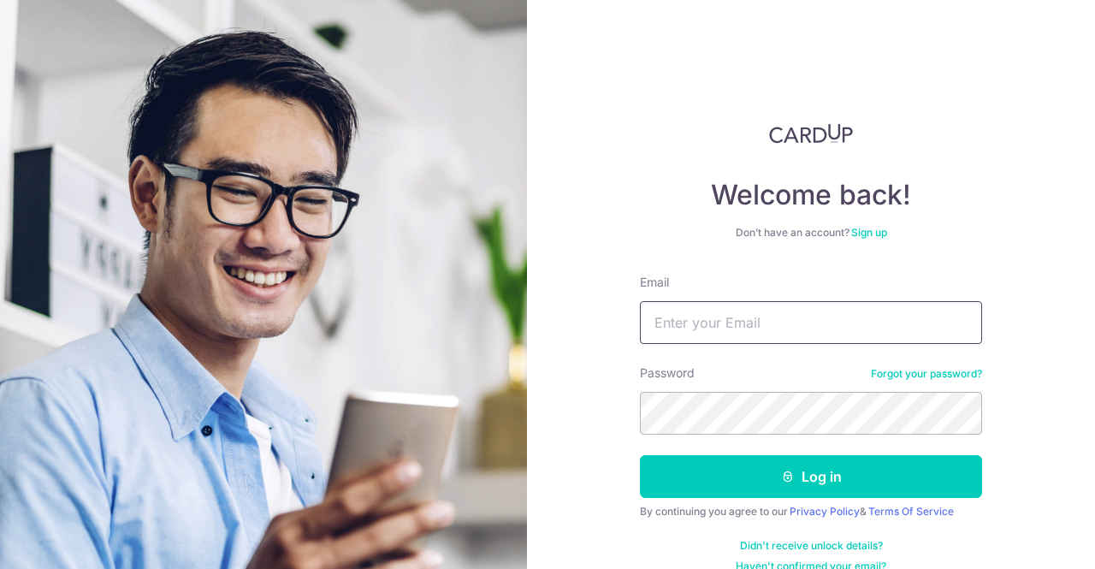
click at [849, 314] on input "Email" at bounding box center [811, 322] width 342 height 43
type input "[EMAIL_ADDRESS][DOMAIN_NAME]"
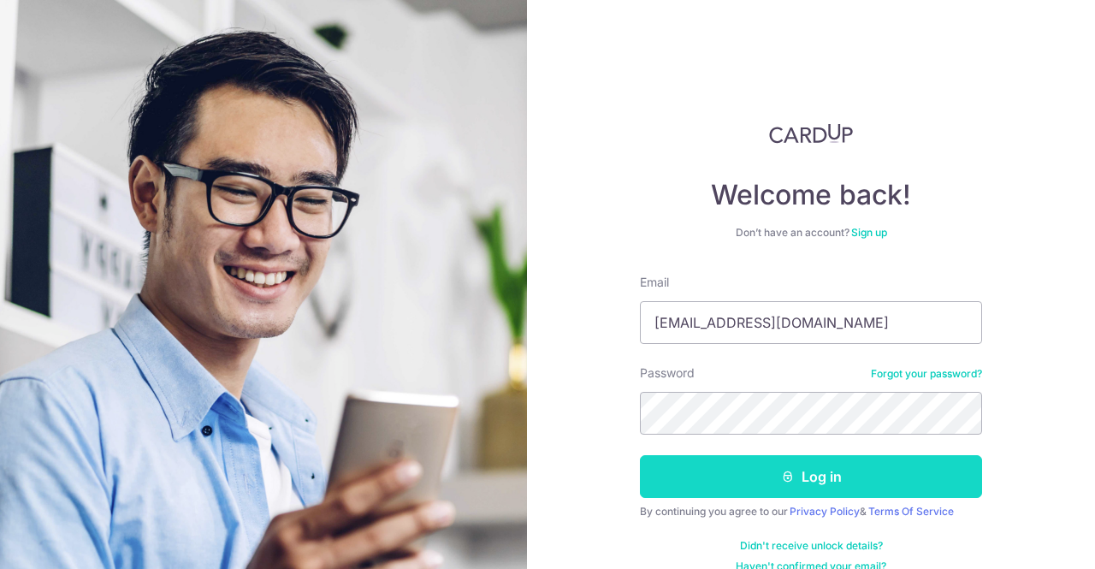
click at [831, 477] on button "Log in" at bounding box center [811, 476] width 342 height 43
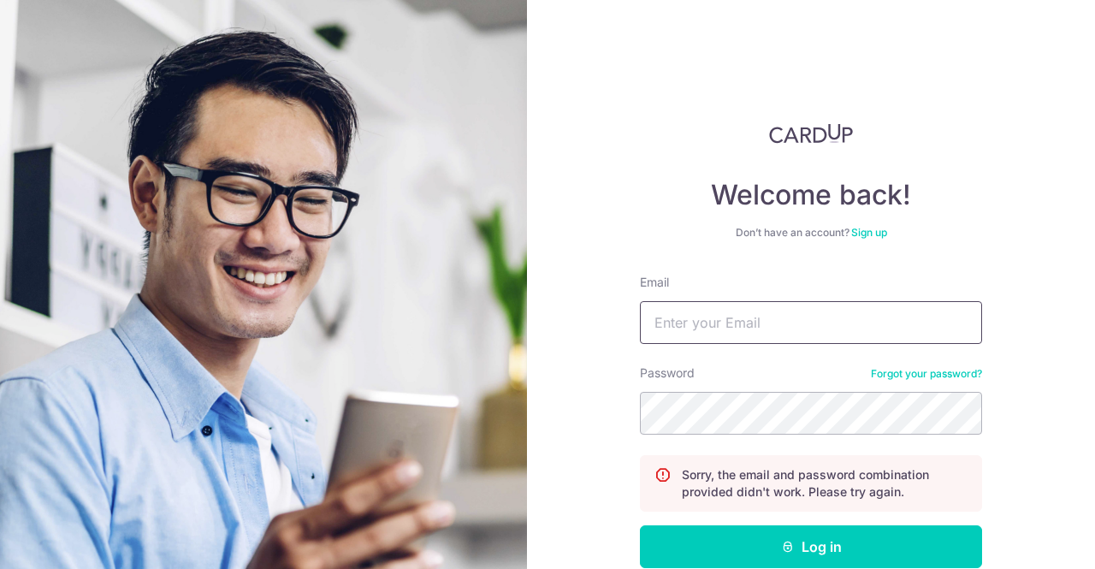
click at [718, 312] on input "Email" at bounding box center [811, 322] width 342 height 43
type input "[EMAIL_ADDRESS][DOMAIN_NAME]"
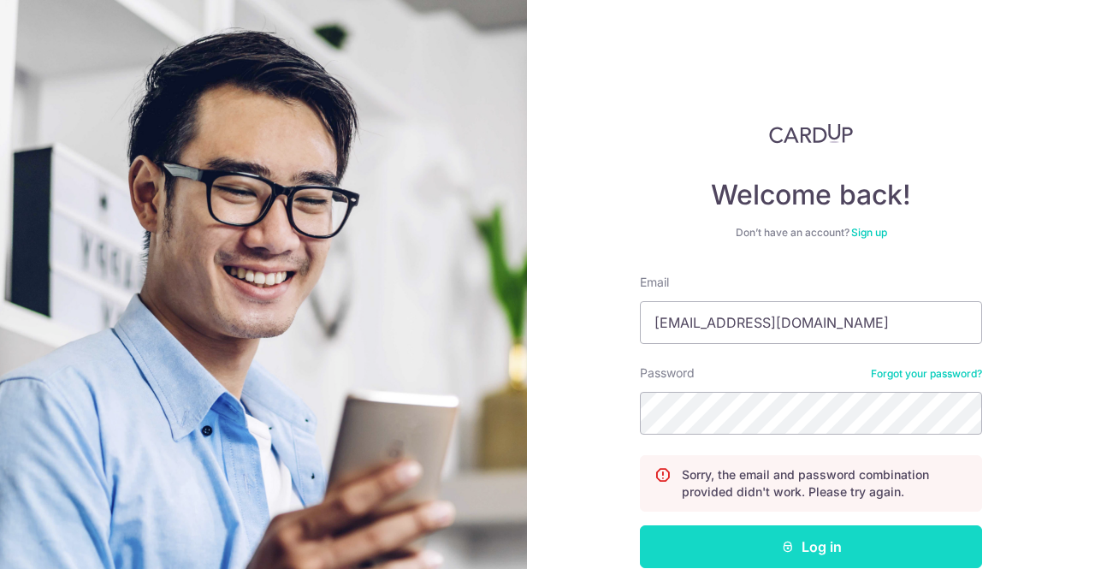
click at [698, 546] on button "Log in" at bounding box center [811, 546] width 342 height 43
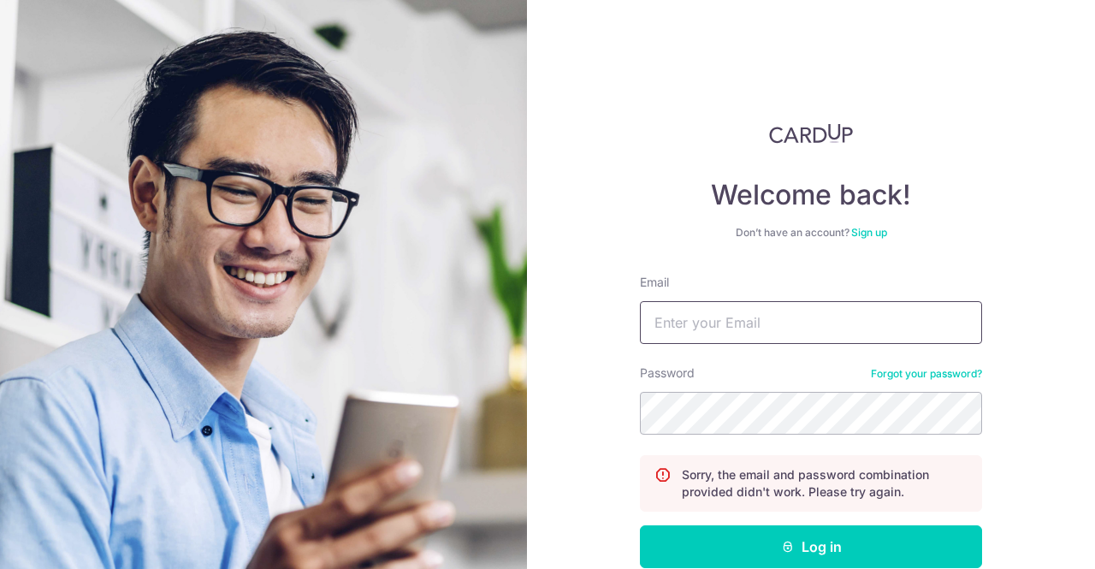
click at [676, 326] on input "Email" at bounding box center [811, 322] width 342 height 43
type input "[EMAIL_ADDRESS][DOMAIN_NAME]"
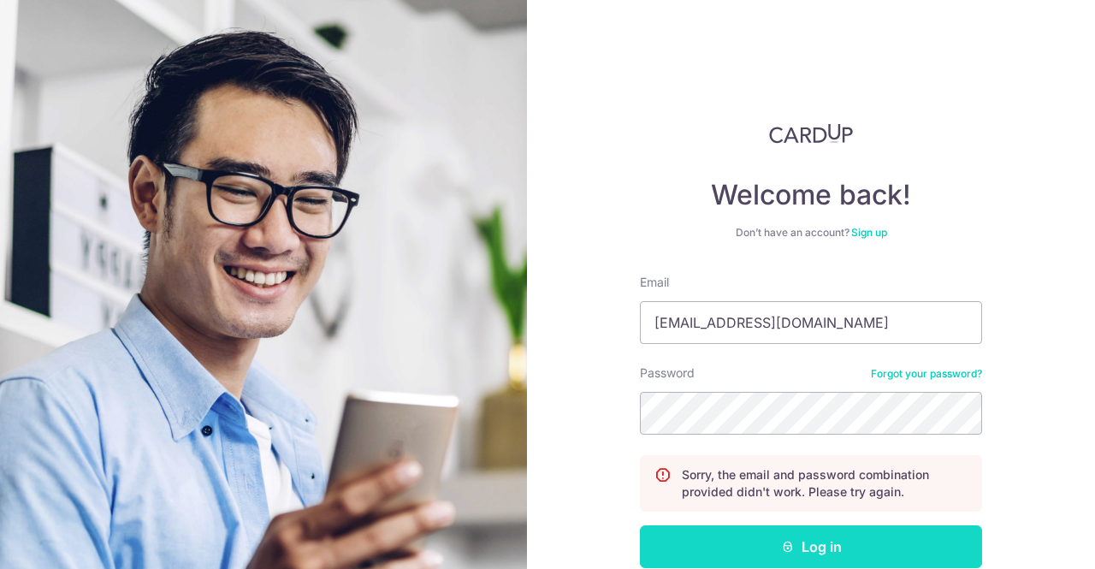
click at [686, 549] on button "Log in" at bounding box center [811, 546] width 342 height 43
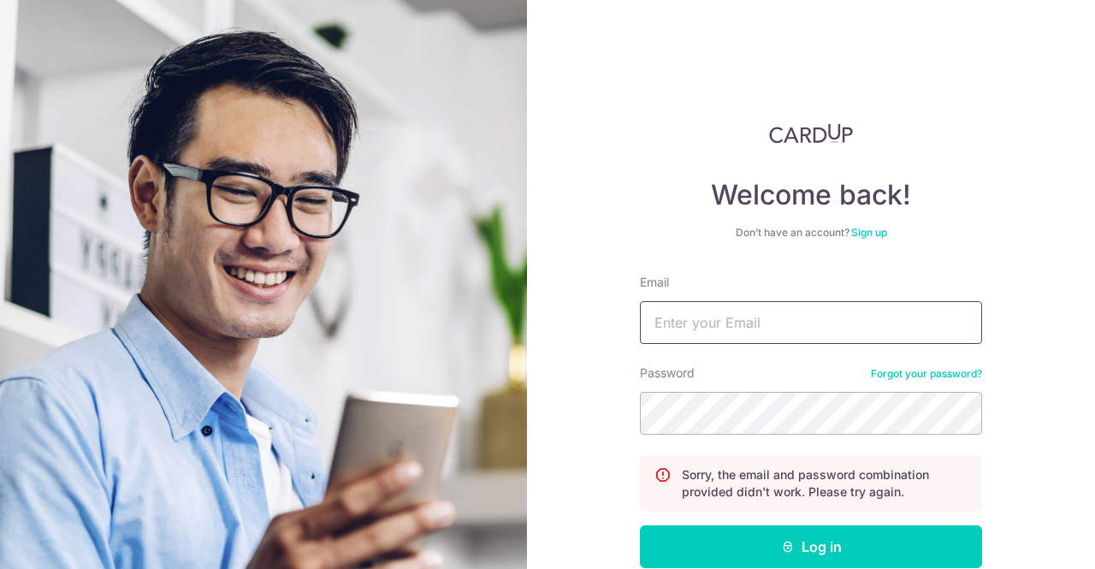
click at [804, 318] on input "Email" at bounding box center [811, 322] width 342 height 43
click at [823, 308] on input "Email" at bounding box center [811, 322] width 342 height 43
type input "[EMAIL_ADDRESS][DOMAIN_NAME]"
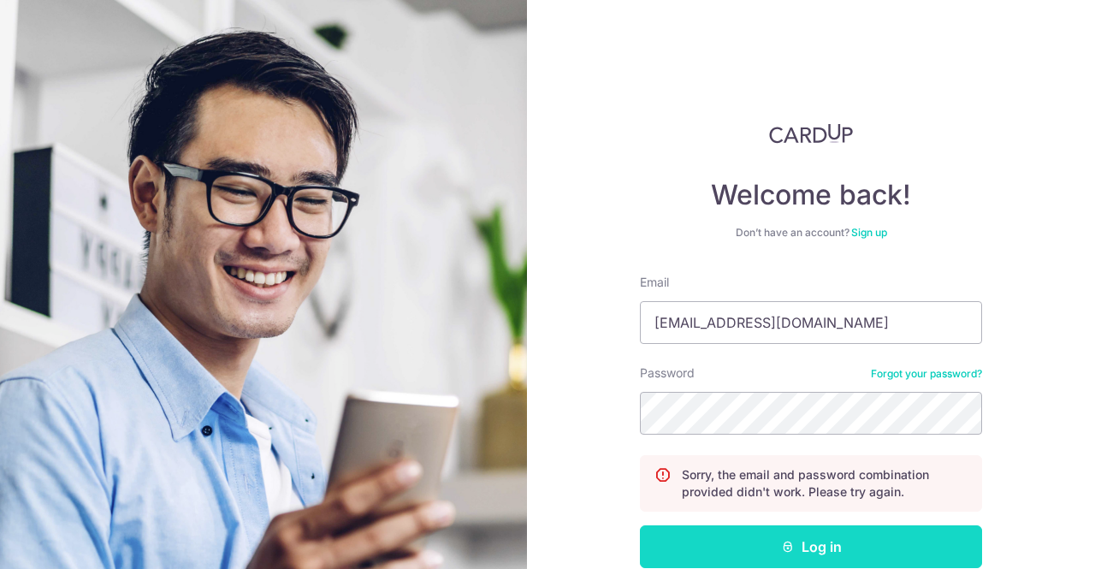
click at [800, 541] on button "Log in" at bounding box center [811, 546] width 342 height 43
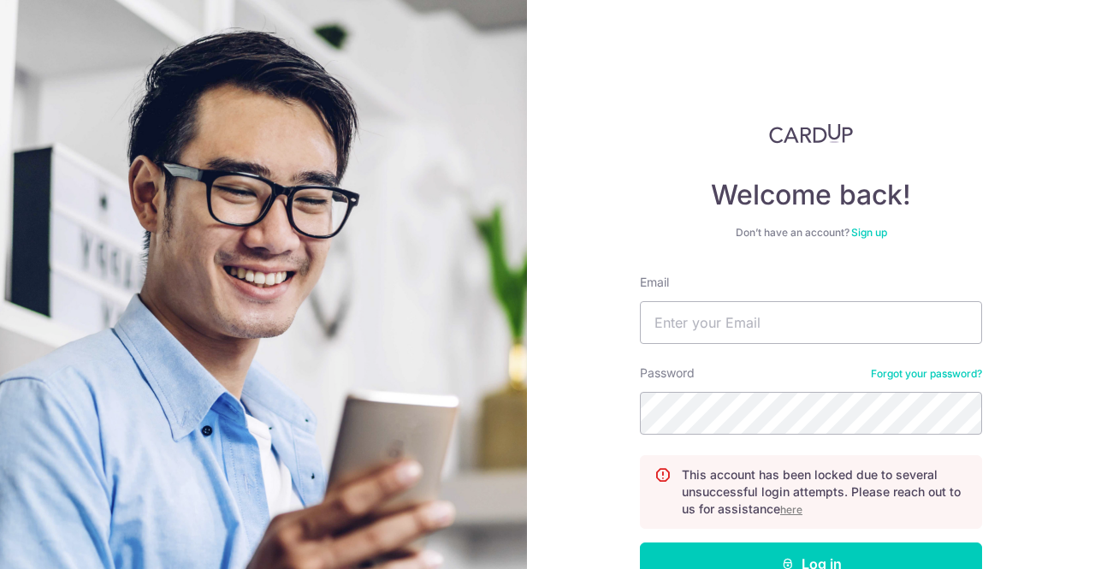
scroll to position [110, 0]
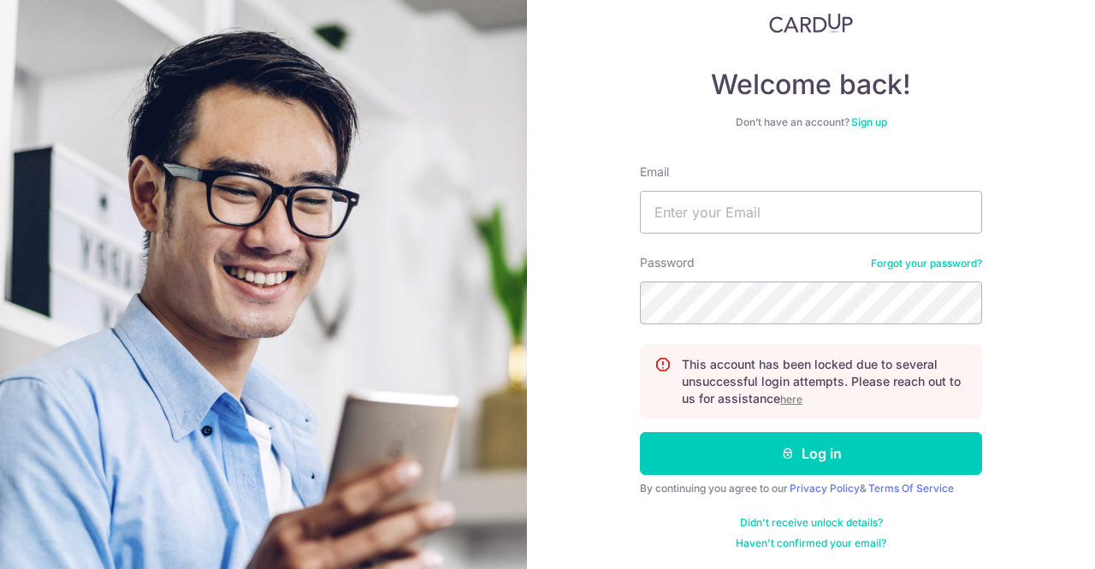
click at [789, 398] on u "here" at bounding box center [792, 399] width 22 height 13
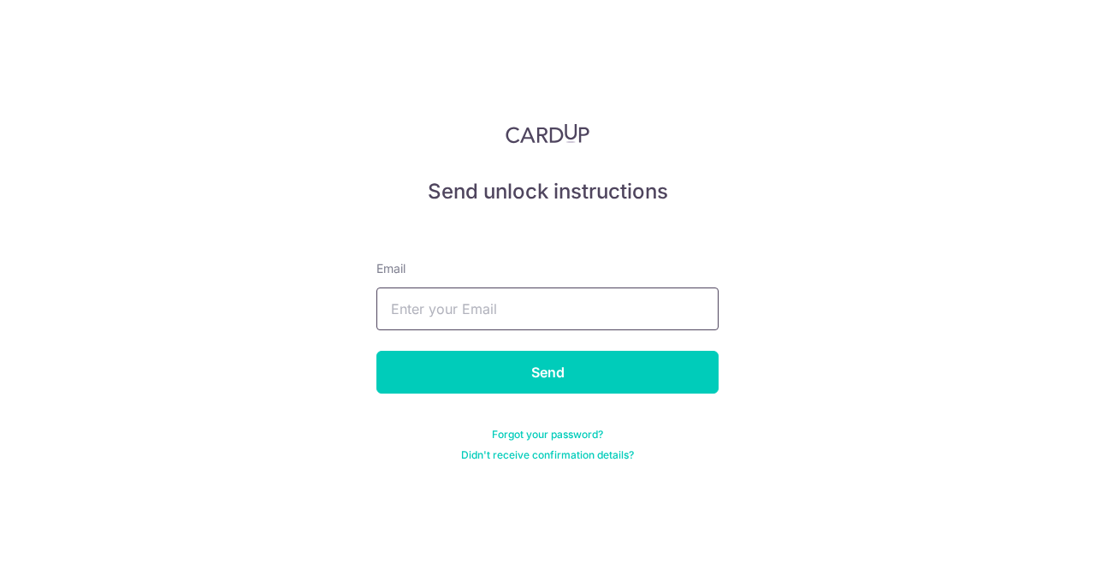
click at [612, 308] on input "text" at bounding box center [548, 309] width 342 height 43
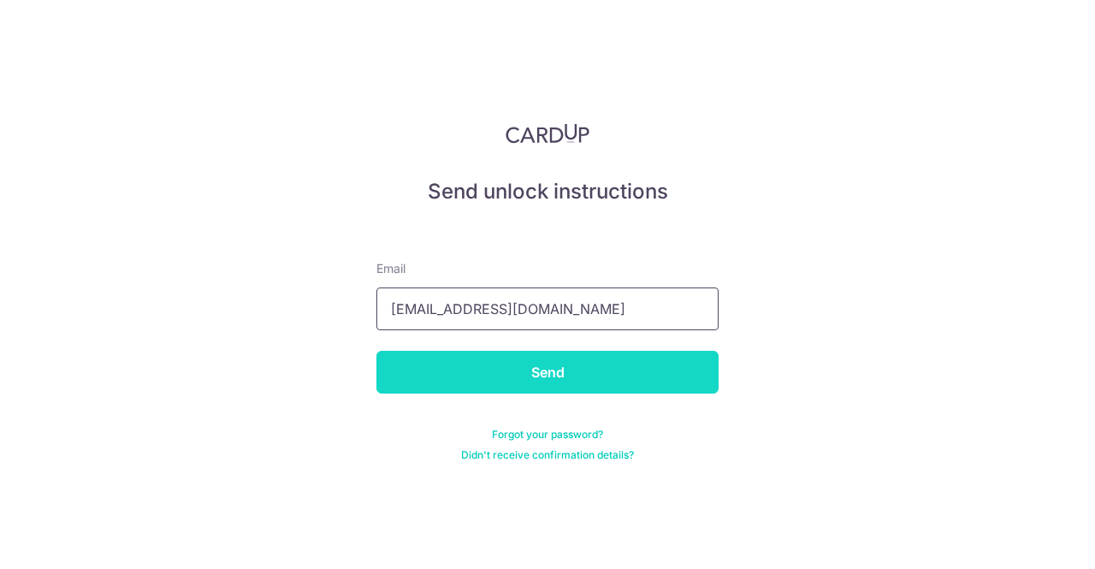
type input "jocelyntsy@gmail.com"
click at [567, 383] on input "Send" at bounding box center [548, 372] width 342 height 43
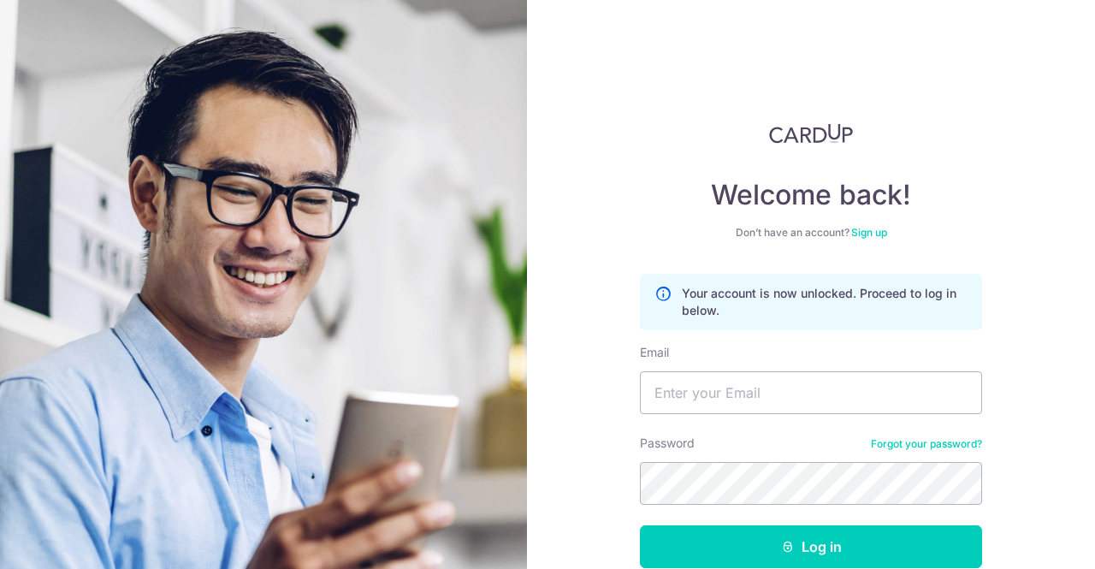
click at [697, 324] on div "Your account is now unlocked. Proceed to log in below." at bounding box center [811, 302] width 342 height 56
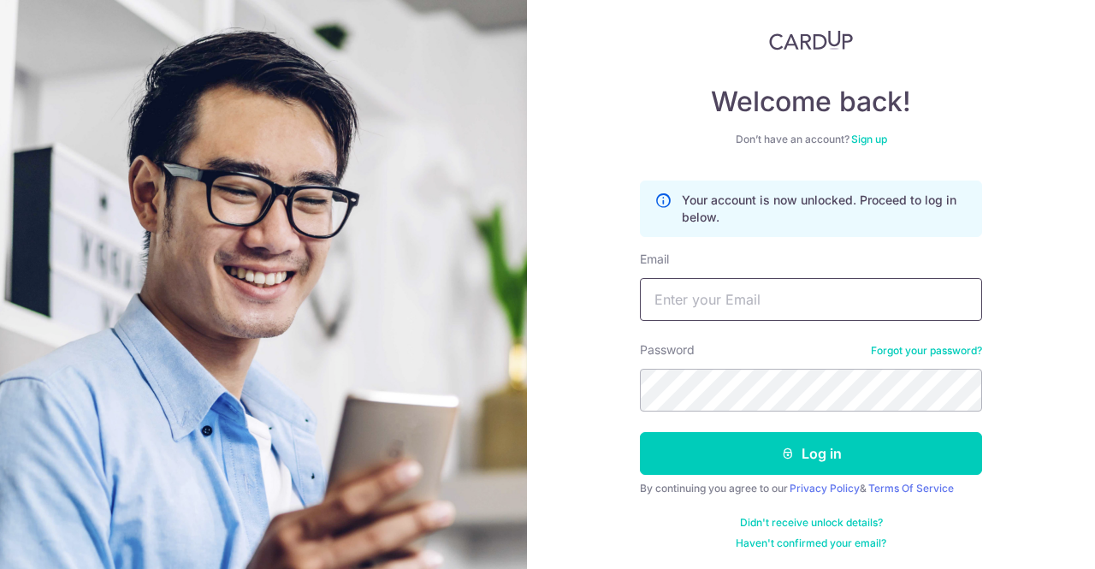
click at [698, 305] on input "Email" at bounding box center [811, 299] width 342 height 43
type input "[EMAIL_ADDRESS][DOMAIN_NAME]"
click at [921, 347] on link "Forgot your password?" at bounding box center [926, 351] width 111 height 14
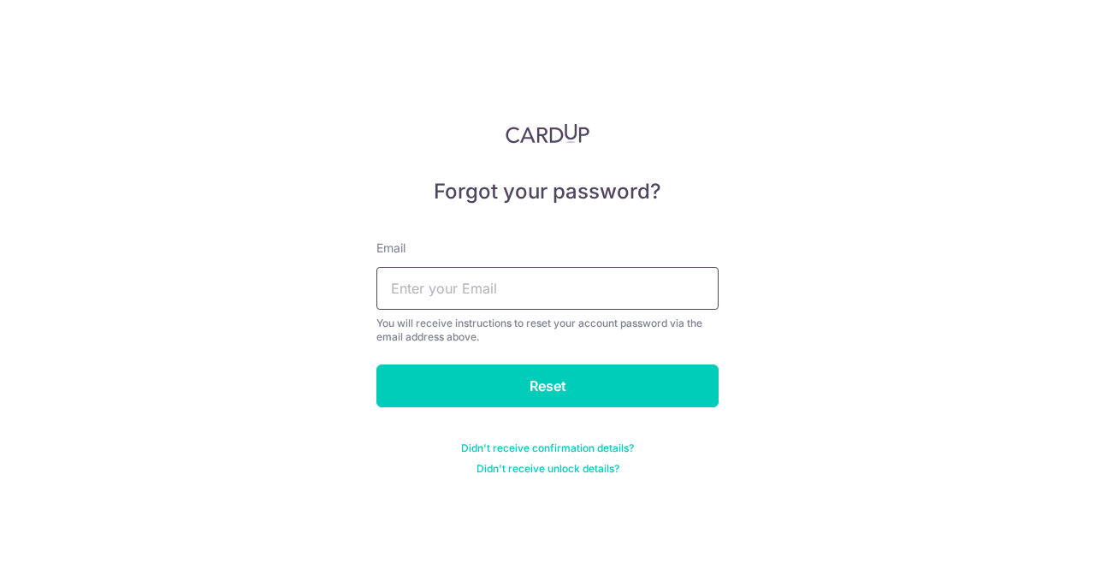
click at [579, 302] on input "text" at bounding box center [548, 288] width 342 height 43
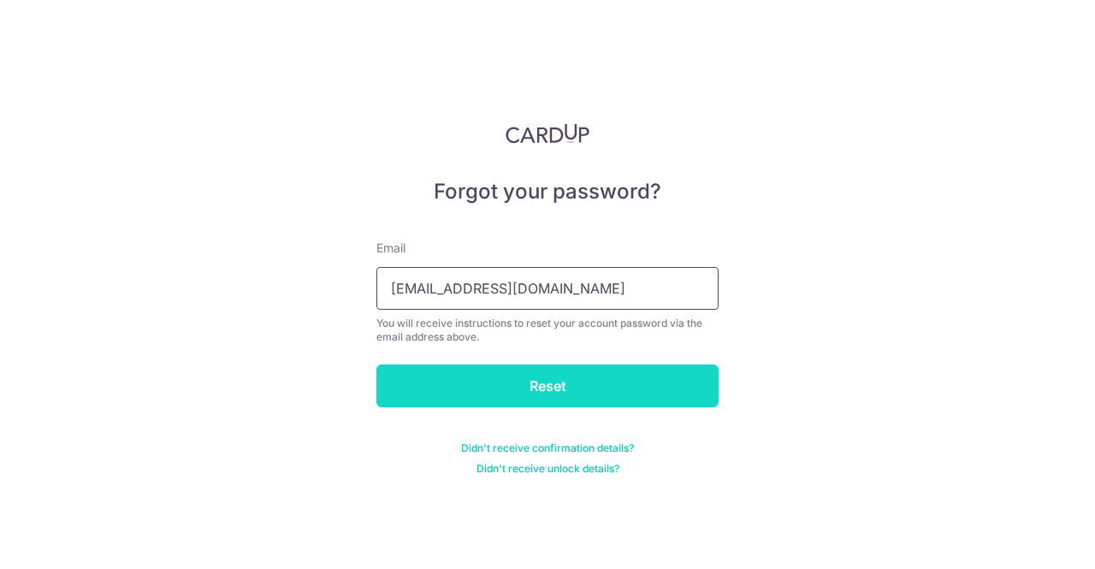
type input "[EMAIL_ADDRESS][DOMAIN_NAME]"
click at [570, 373] on input "Reset" at bounding box center [548, 386] width 342 height 43
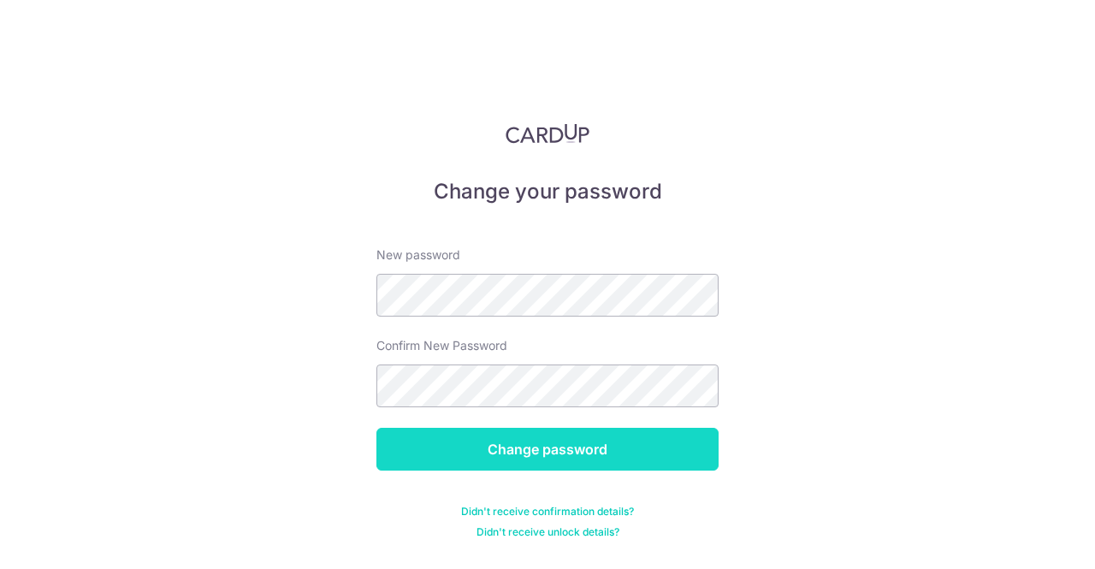
click at [559, 444] on input "Change password" at bounding box center [548, 449] width 342 height 43
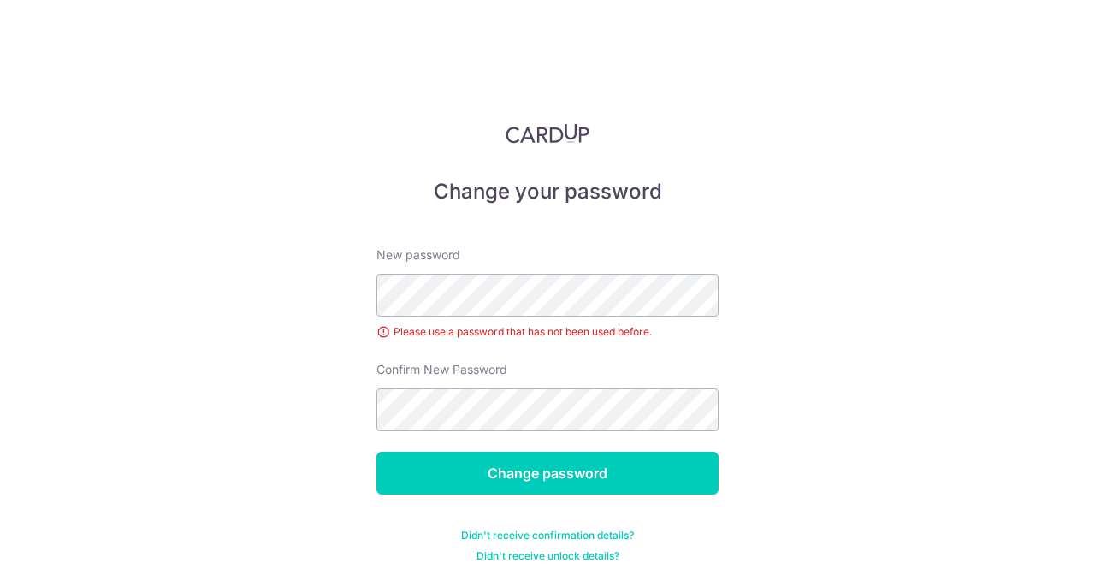
scroll to position [14, 0]
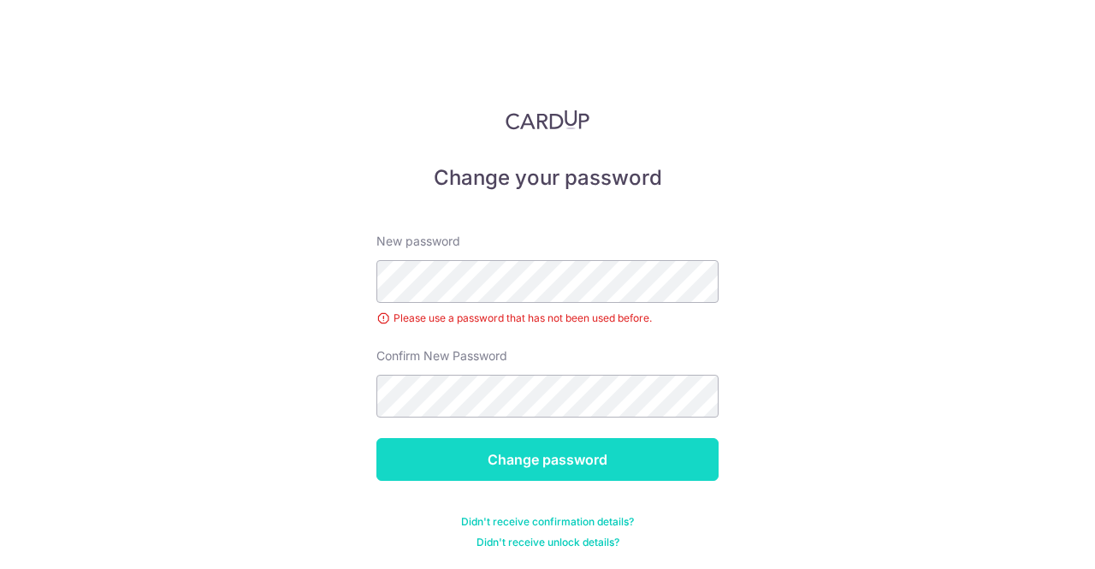
click at [528, 465] on input "Change password" at bounding box center [548, 459] width 342 height 43
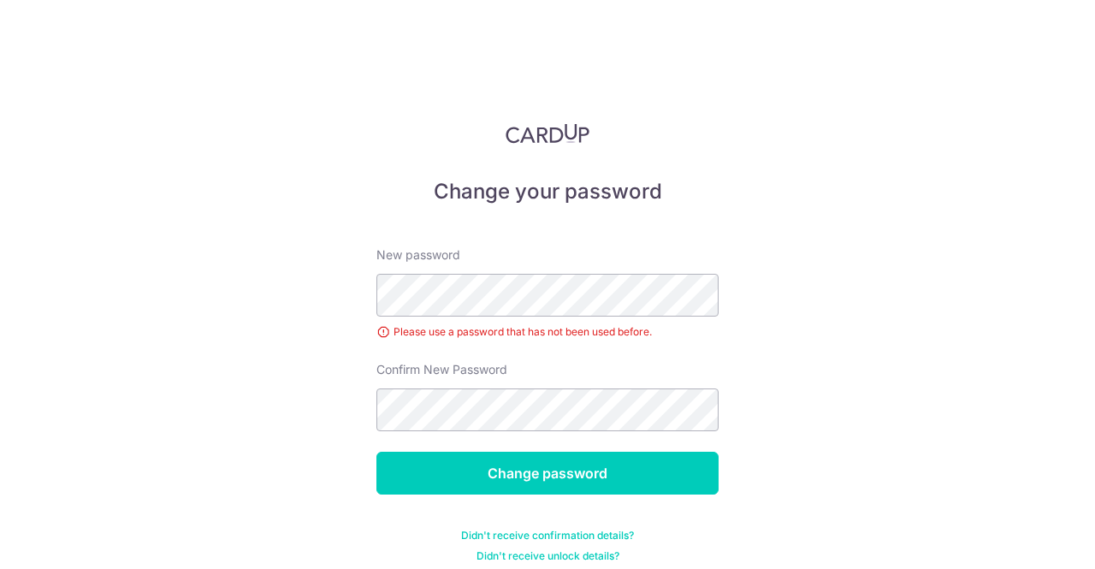
scroll to position [14, 0]
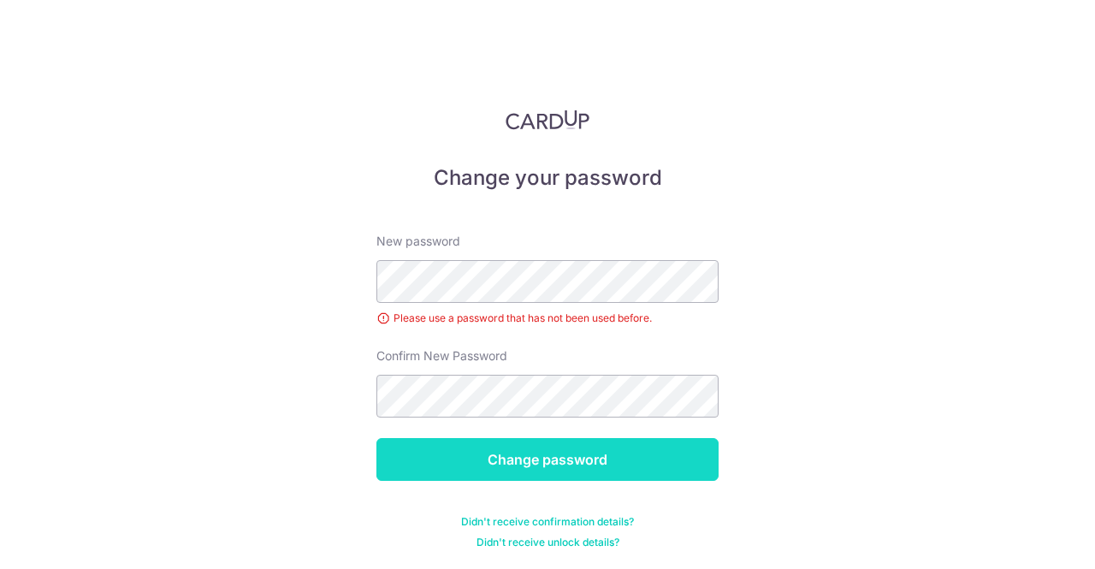
click at [488, 450] on input "Change password" at bounding box center [548, 459] width 342 height 43
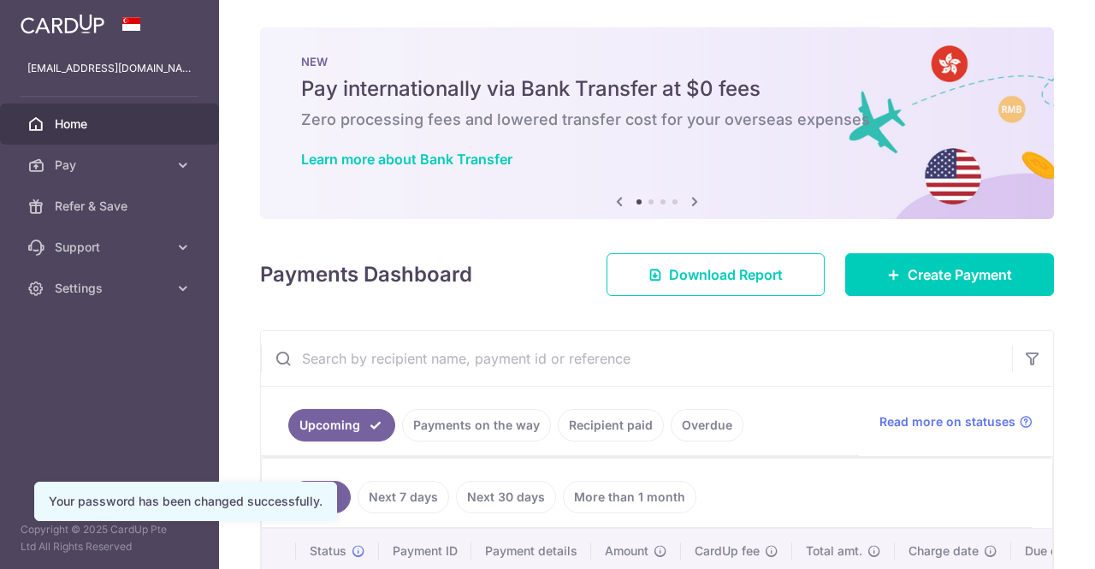
click at [50, 318] on aside "jocelyntsy@gmail.com Home Pay Payments Recipients Cards Refer & Save Support FA…" at bounding box center [109, 284] width 219 height 569
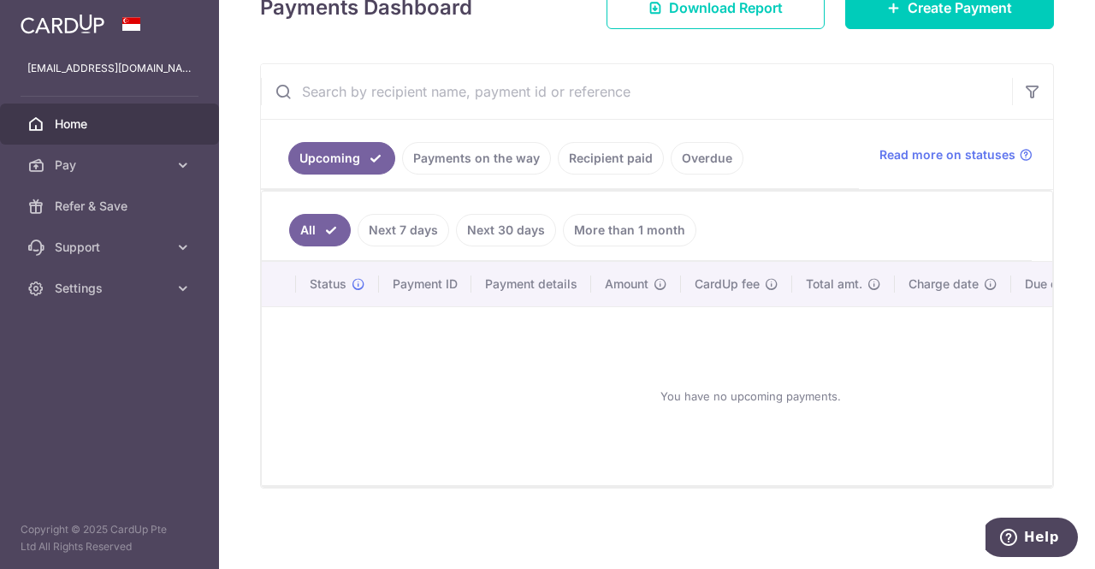
scroll to position [61, 0]
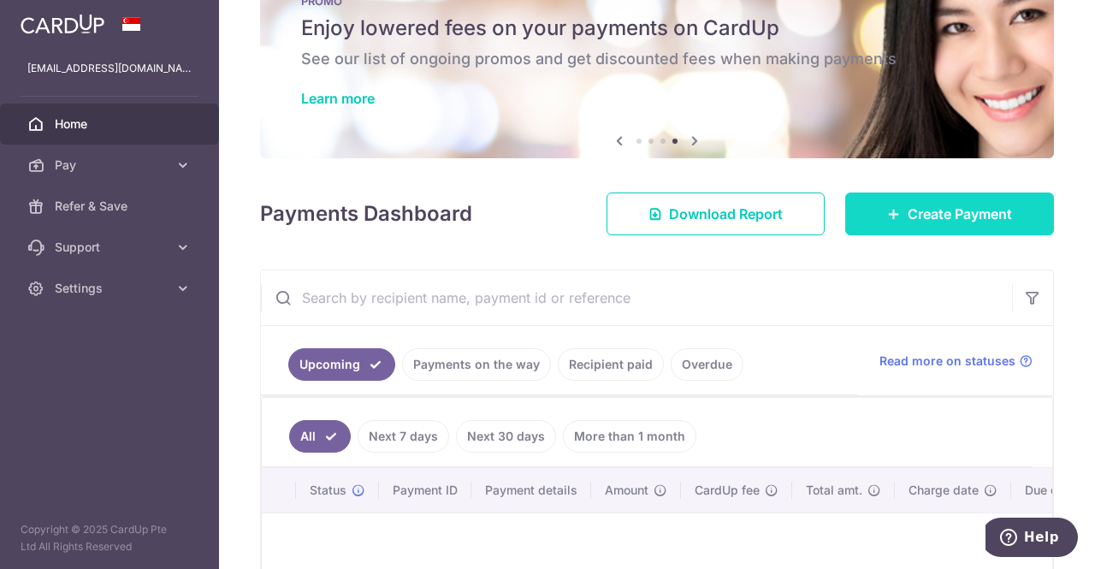
click at [868, 209] on link "Create Payment" at bounding box center [950, 214] width 209 height 43
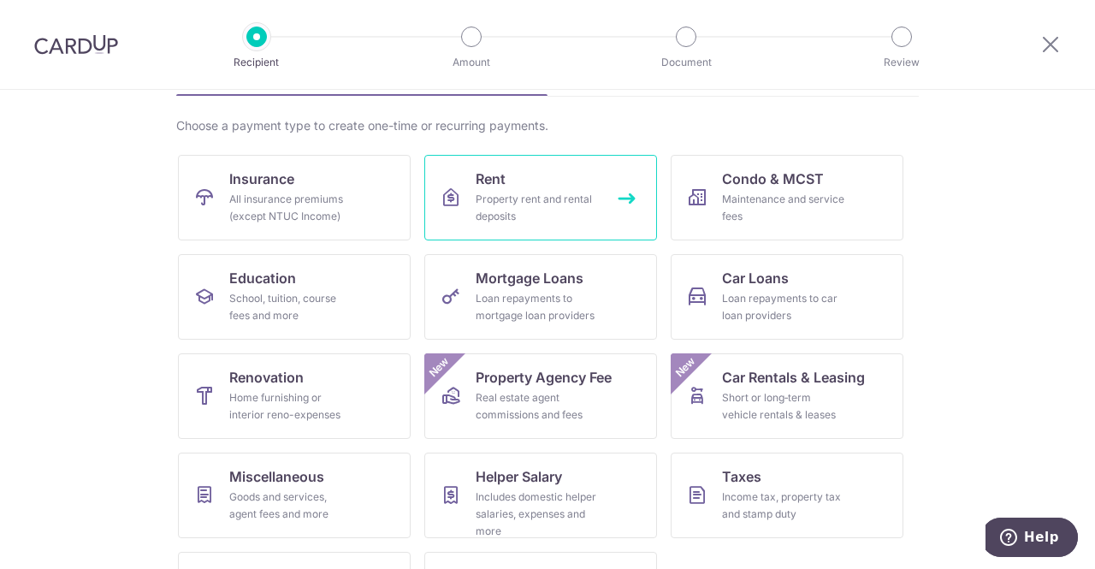
scroll to position [195, 0]
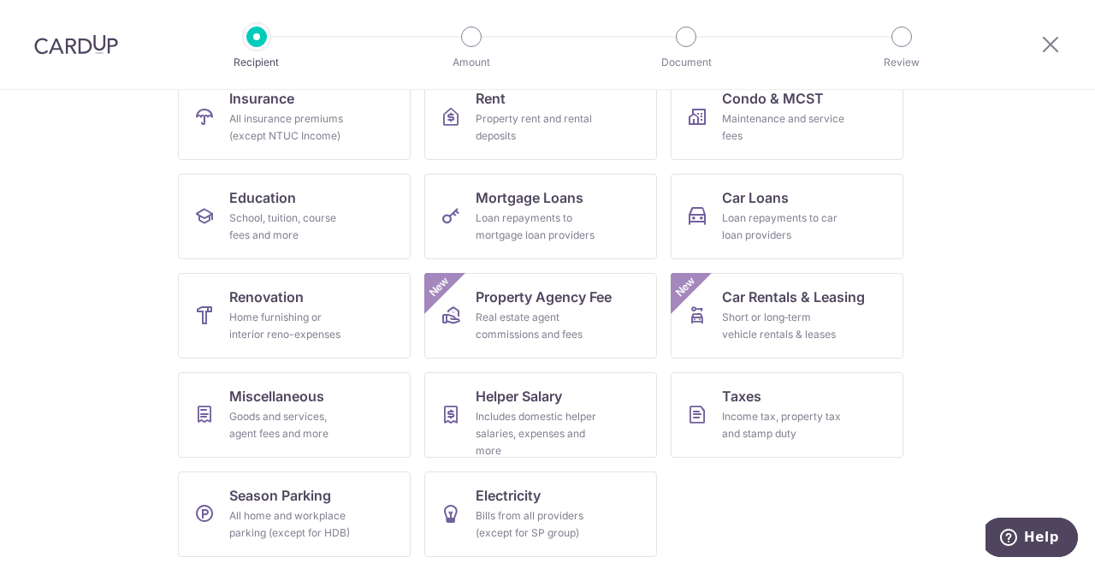
click at [681, 490] on ul "Insurance All insurance premiums (except NTUC Income) Rent Property rent and re…" at bounding box center [547, 322] width 739 height 496
click at [306, 107] on link "Insurance All insurance premiums (except NTUC Income)" at bounding box center [294, 117] width 233 height 86
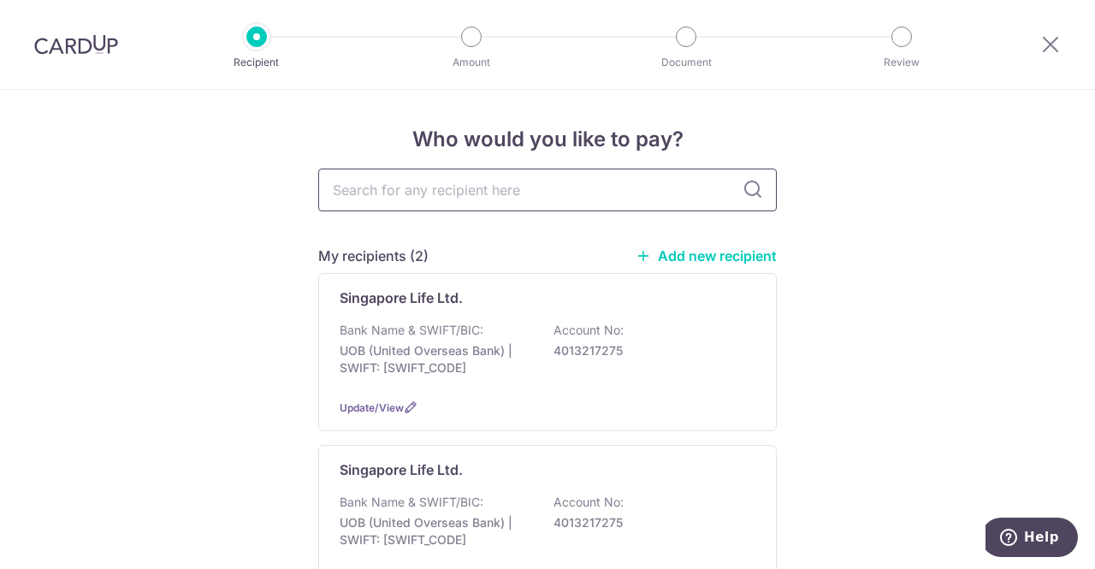
click at [448, 188] on input "text" at bounding box center [547, 190] width 459 height 43
type input "manulife"
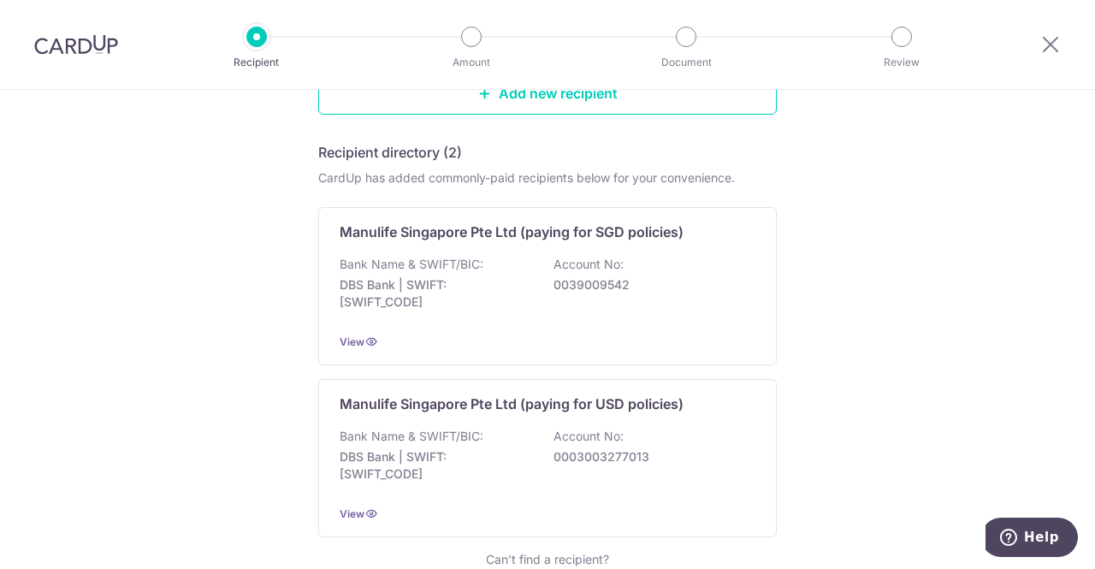
scroll to position [240, 0]
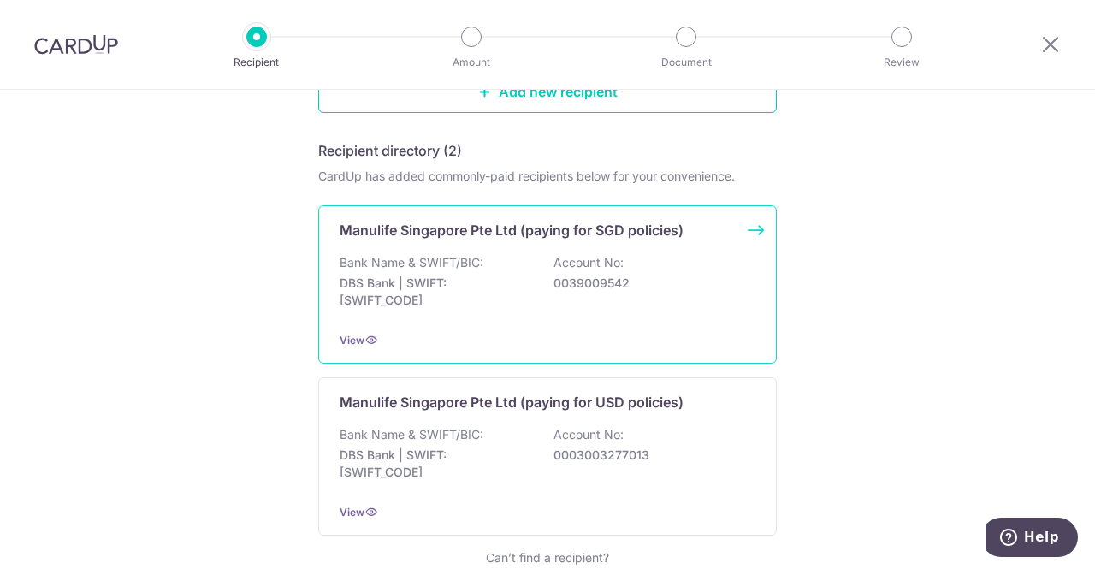
click at [525, 229] on p "Manulife Singapore Pte Ltd (paying for SGD policies)" at bounding box center [512, 230] width 344 height 21
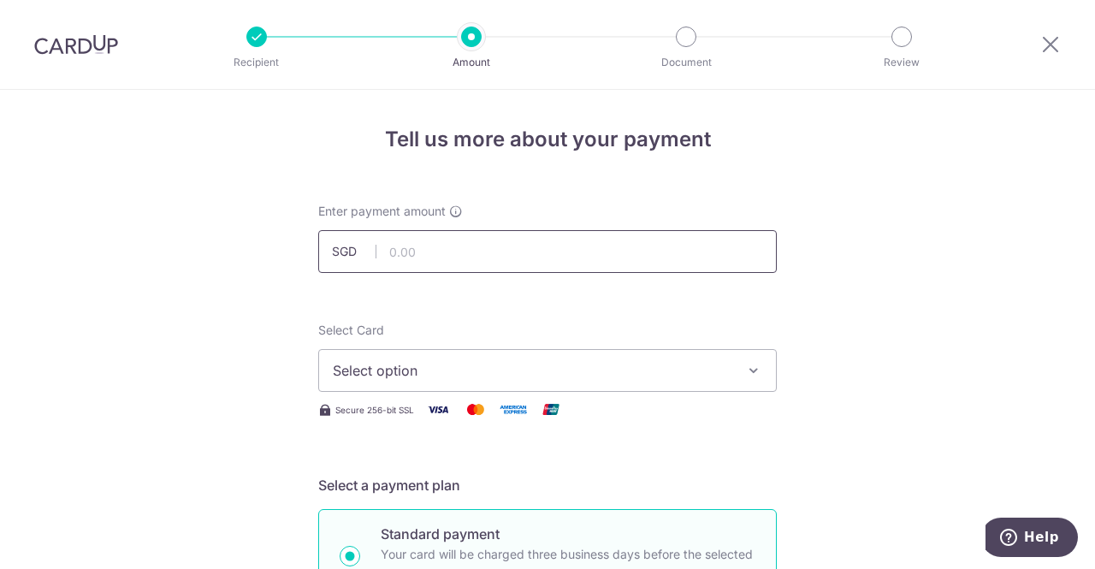
click at [434, 242] on input "text" at bounding box center [547, 251] width 459 height 43
type input "12,269.53"
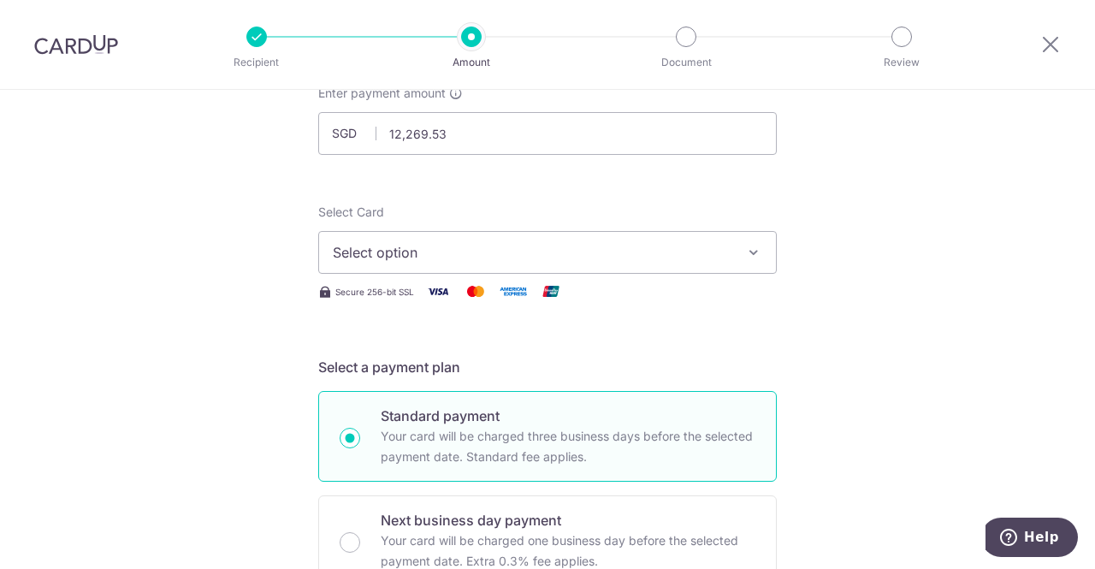
scroll to position [121, 0]
click at [411, 258] on span "Select option" at bounding box center [532, 250] width 399 height 21
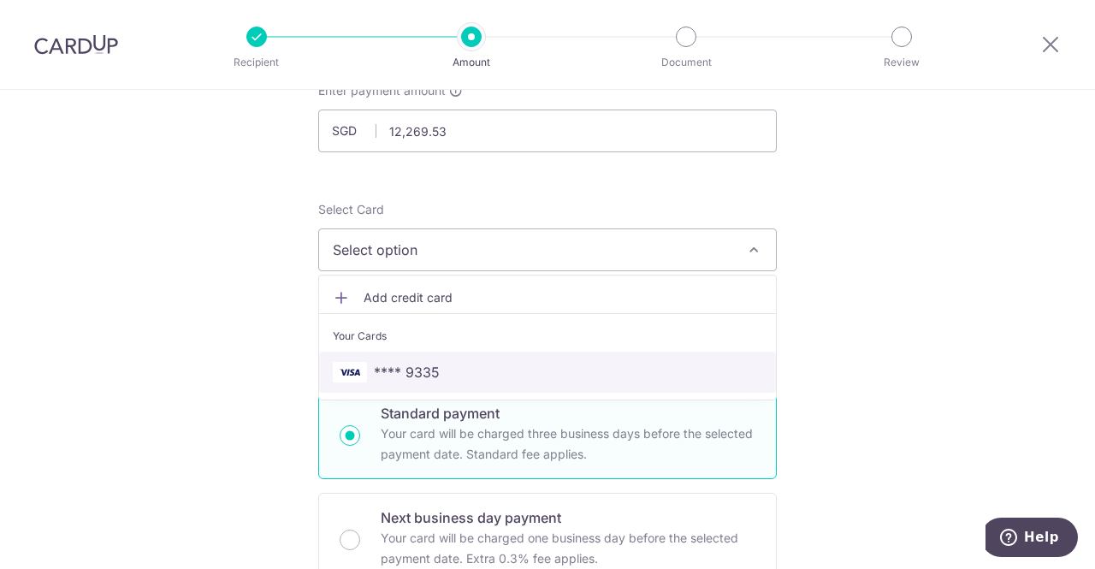
click at [418, 362] on span "**** 9335" at bounding box center [407, 372] width 66 height 21
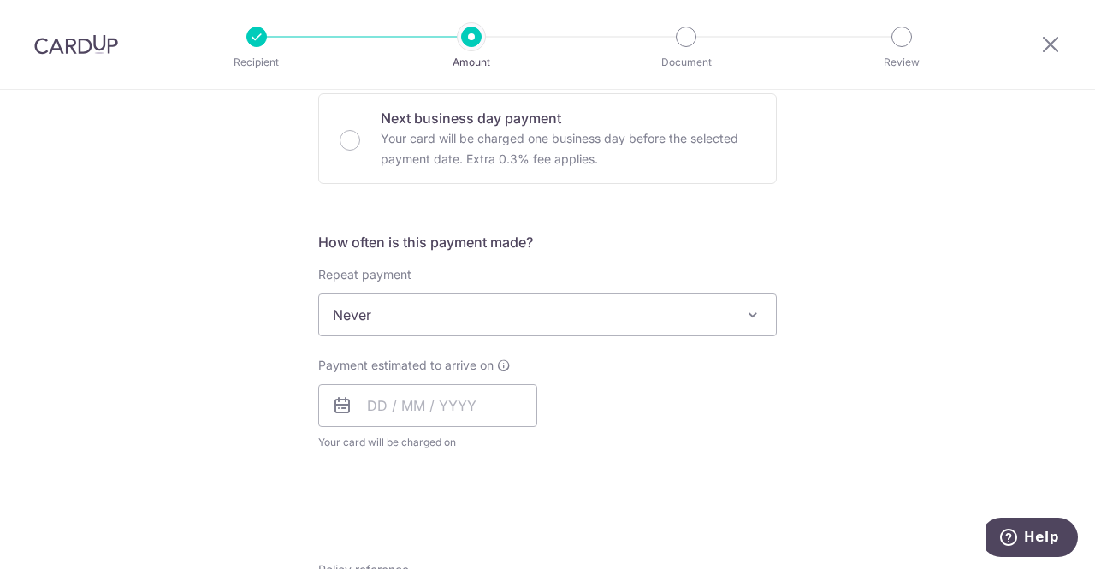
scroll to position [524, 0]
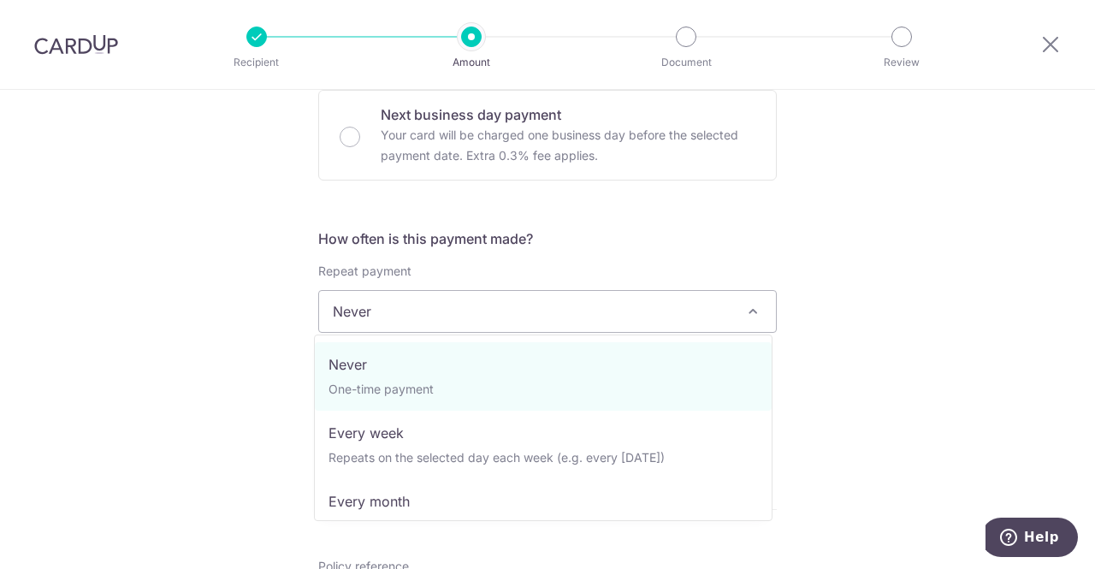
click at [403, 300] on span "Never" at bounding box center [547, 311] width 457 height 41
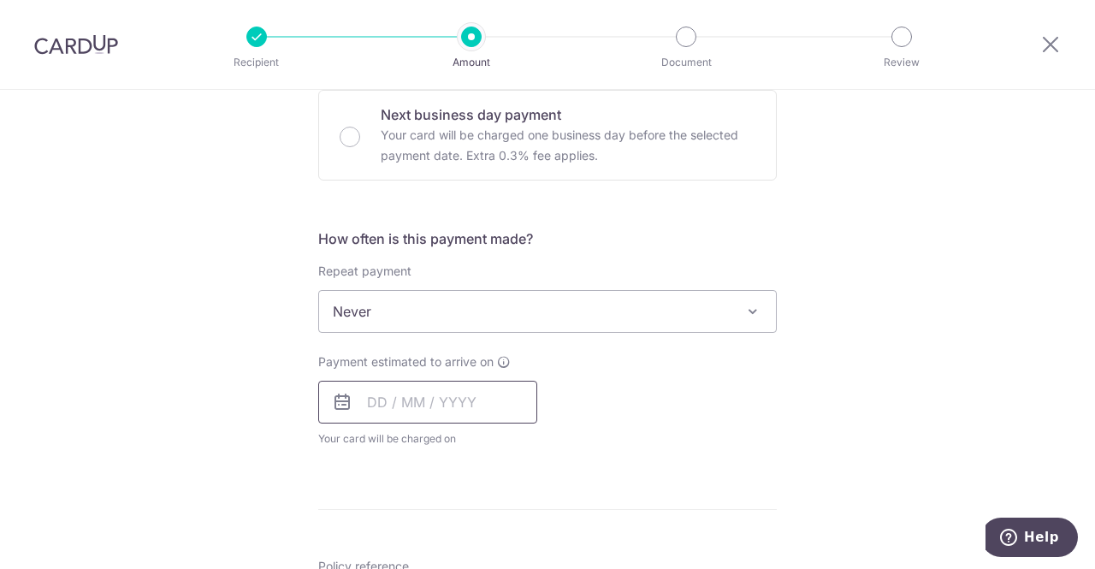
click at [435, 410] on input "text" at bounding box center [427, 402] width 219 height 43
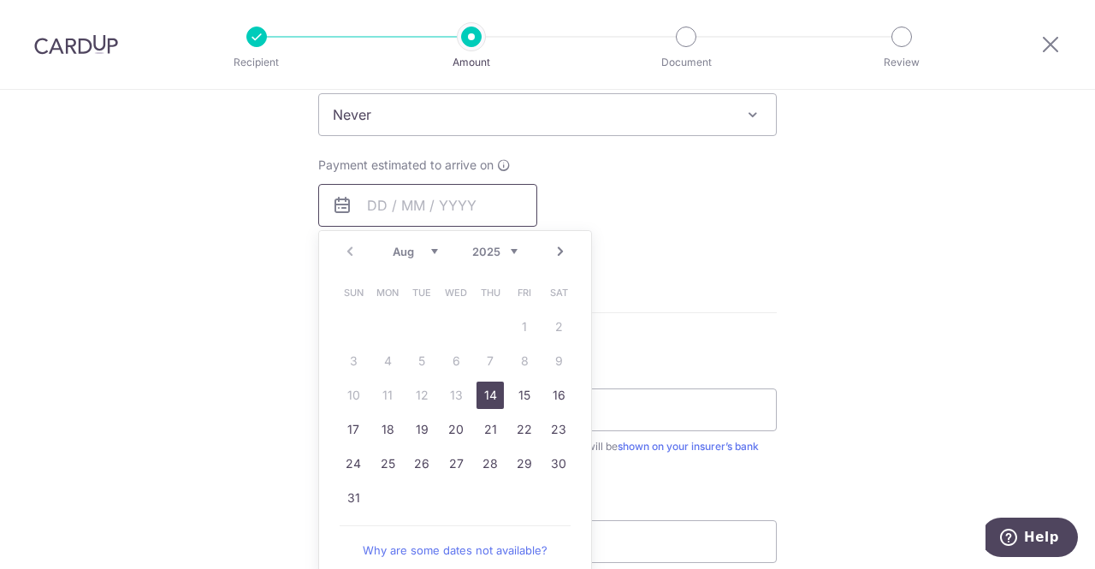
scroll to position [734, 0]
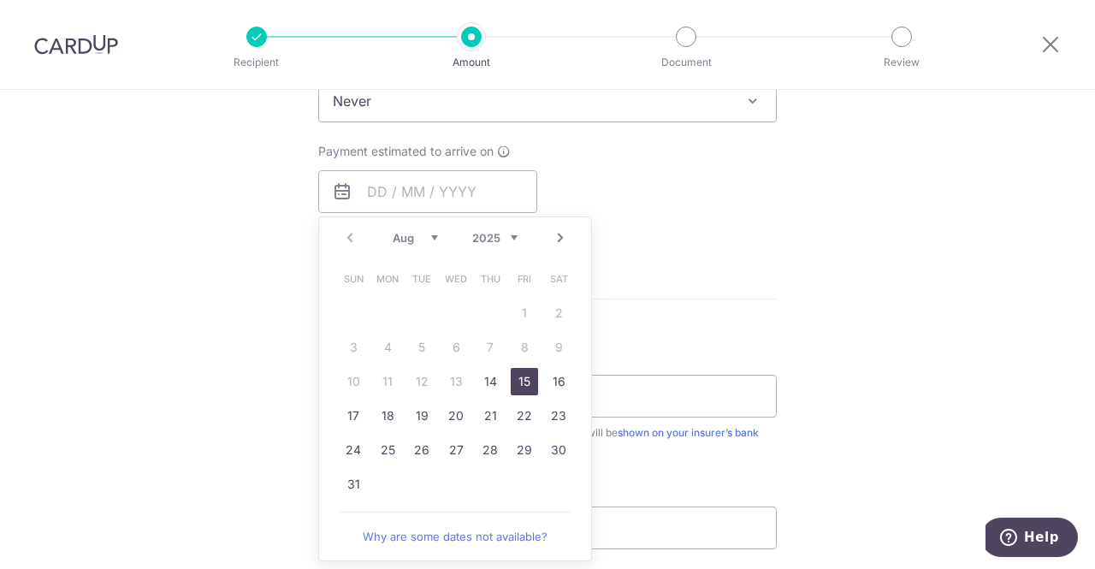
click at [520, 385] on link "15" at bounding box center [524, 381] width 27 height 27
type input "15/08/2025"
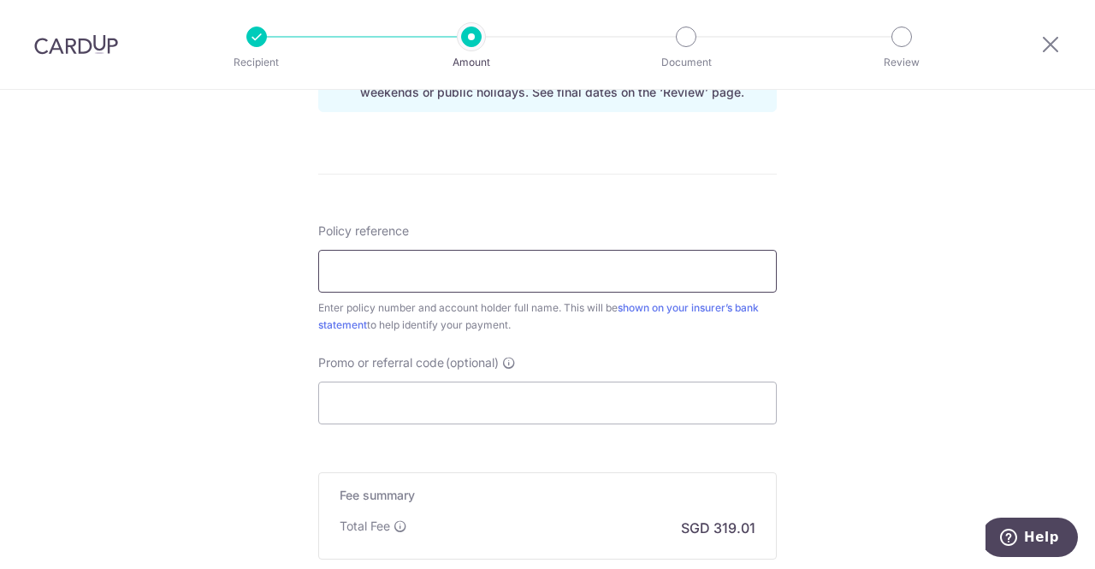
scroll to position [0, 0]
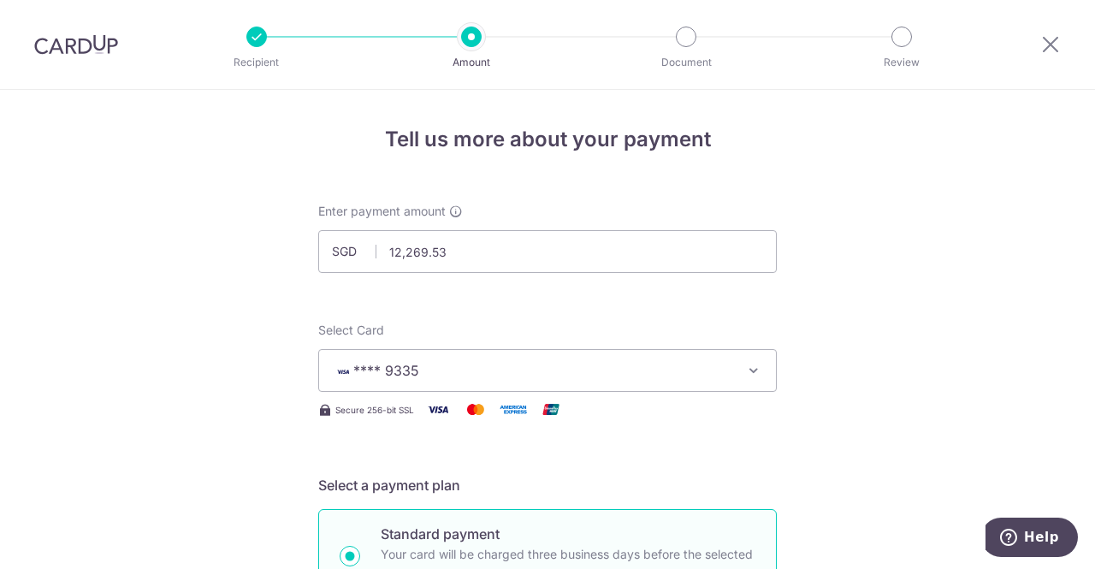
drag, startPoint x: 56, startPoint y: 39, endPoint x: 618, endPoint y: 104, distance: 565.3
click at [56, 39] on img at bounding box center [76, 44] width 84 height 21
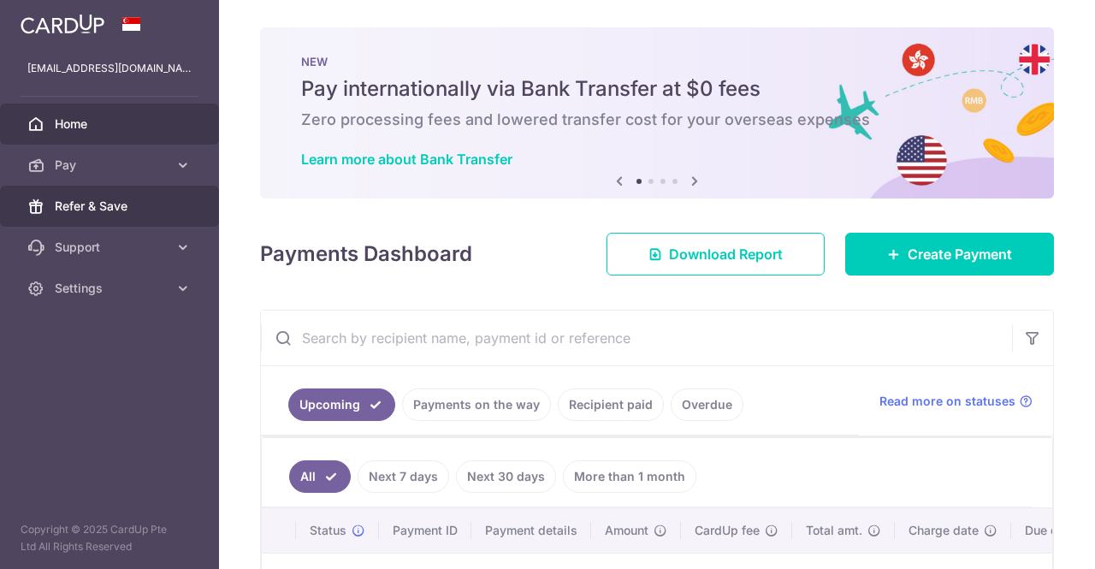
click at [140, 211] on span "Refer & Save" at bounding box center [111, 206] width 113 height 17
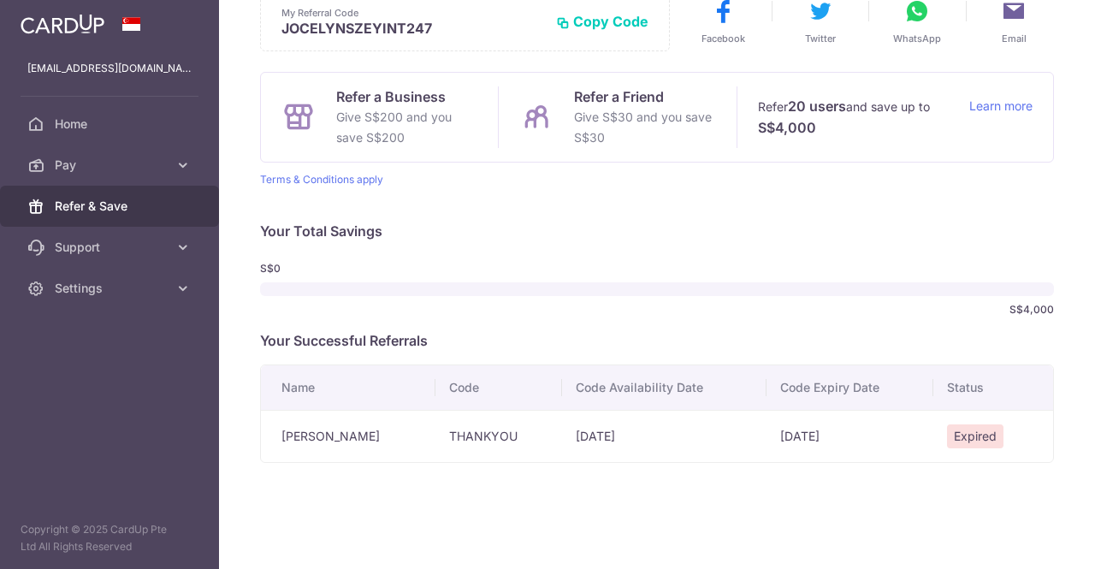
scroll to position [22, 0]
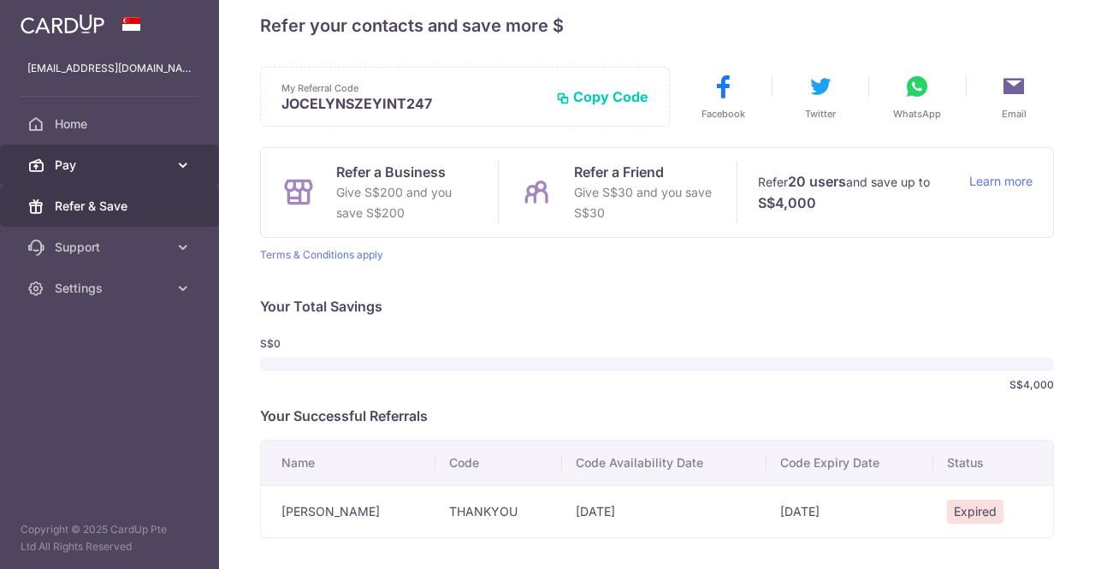
click at [178, 162] on icon at bounding box center [183, 165] width 17 height 17
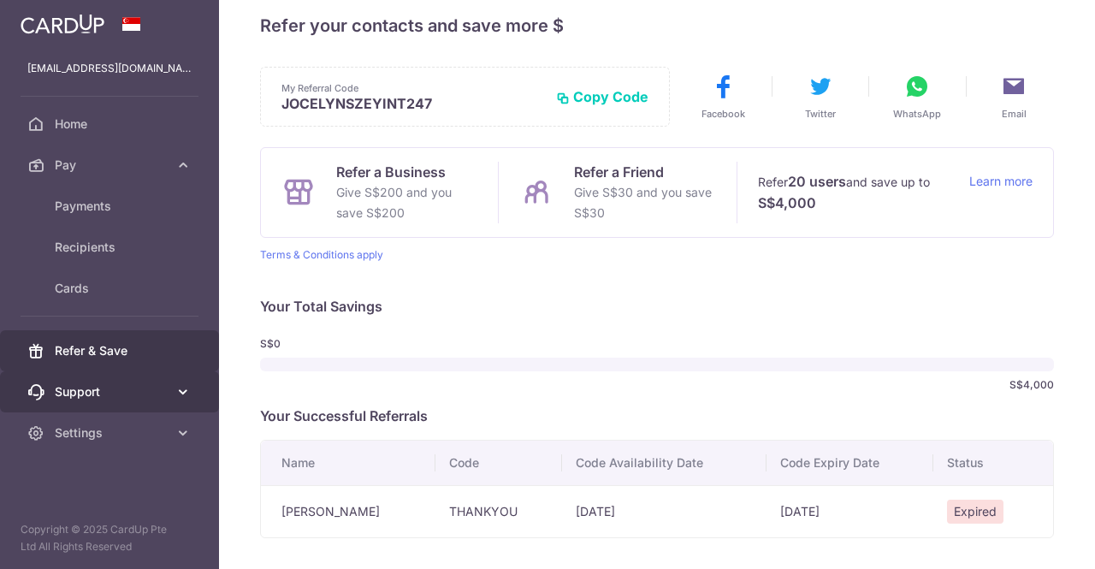
click at [175, 388] on icon at bounding box center [183, 391] width 17 height 17
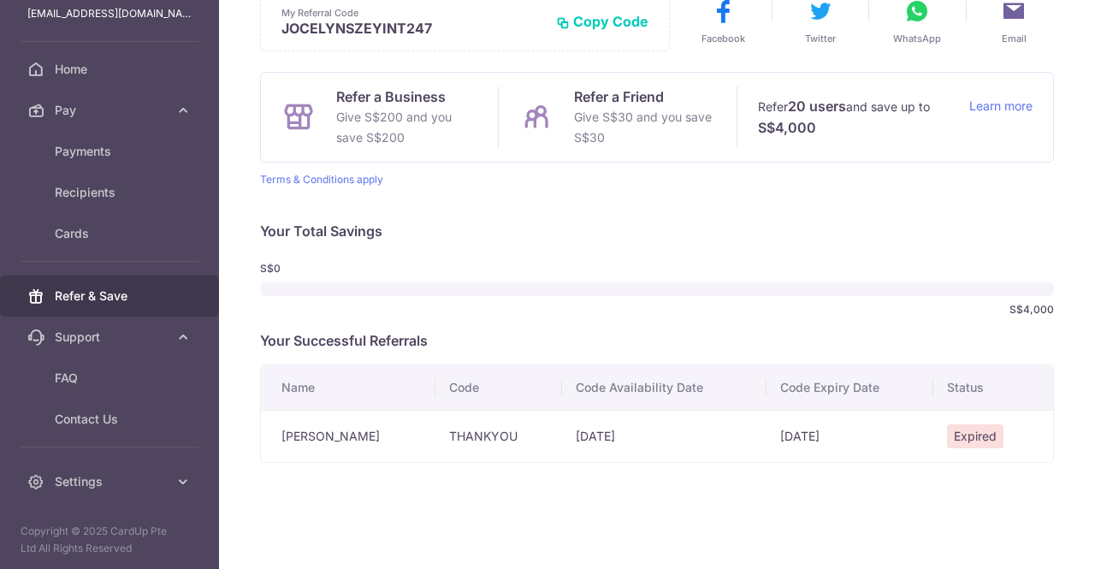
scroll to position [0, 0]
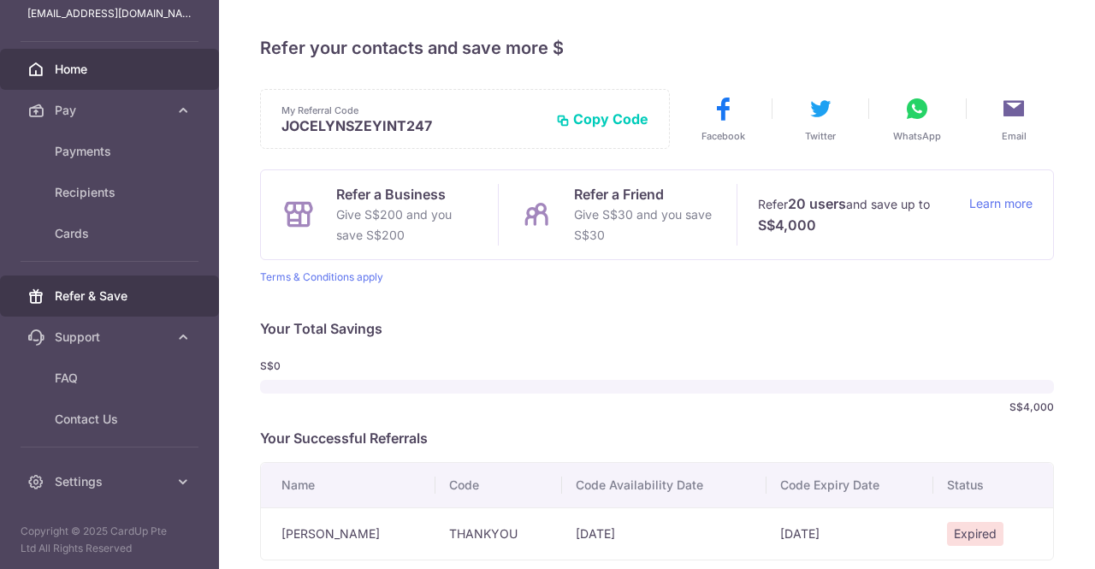
click at [111, 74] on span "Home" at bounding box center [111, 69] width 113 height 17
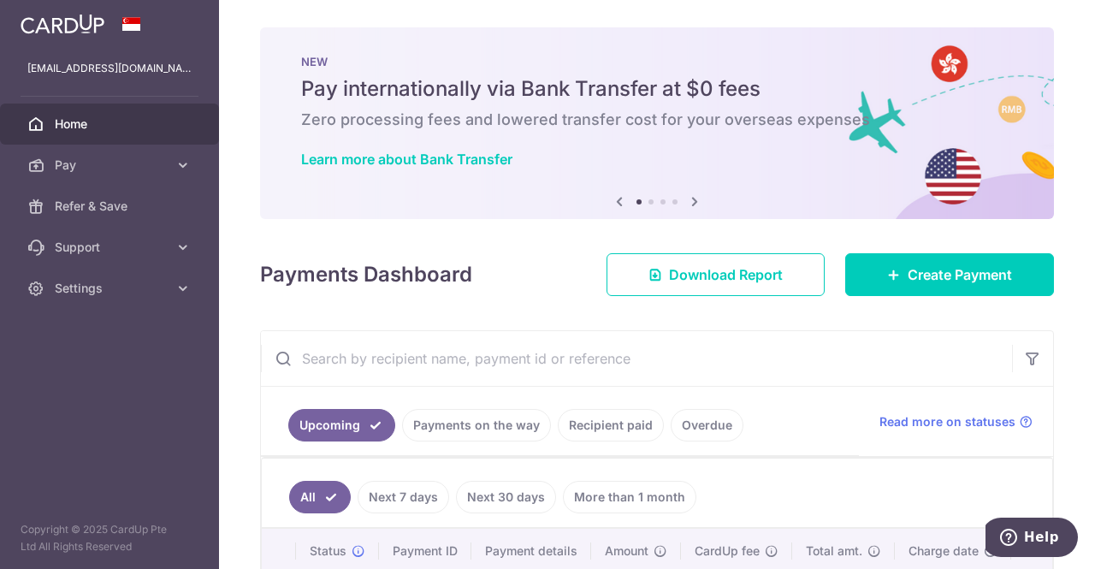
click at [690, 205] on icon at bounding box center [695, 201] width 21 height 21
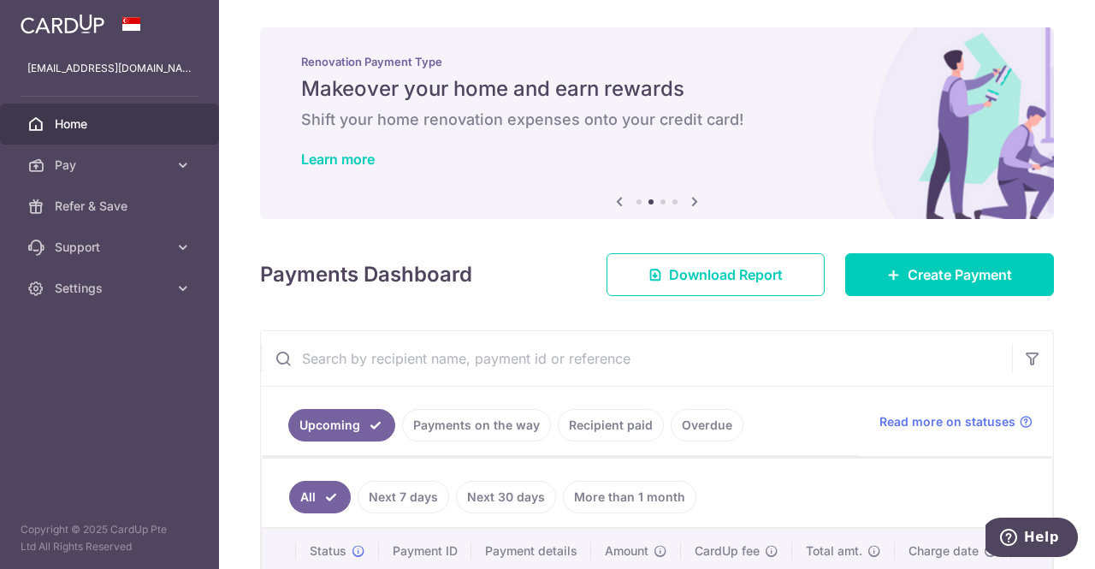
click at [690, 205] on icon at bounding box center [695, 201] width 21 height 21
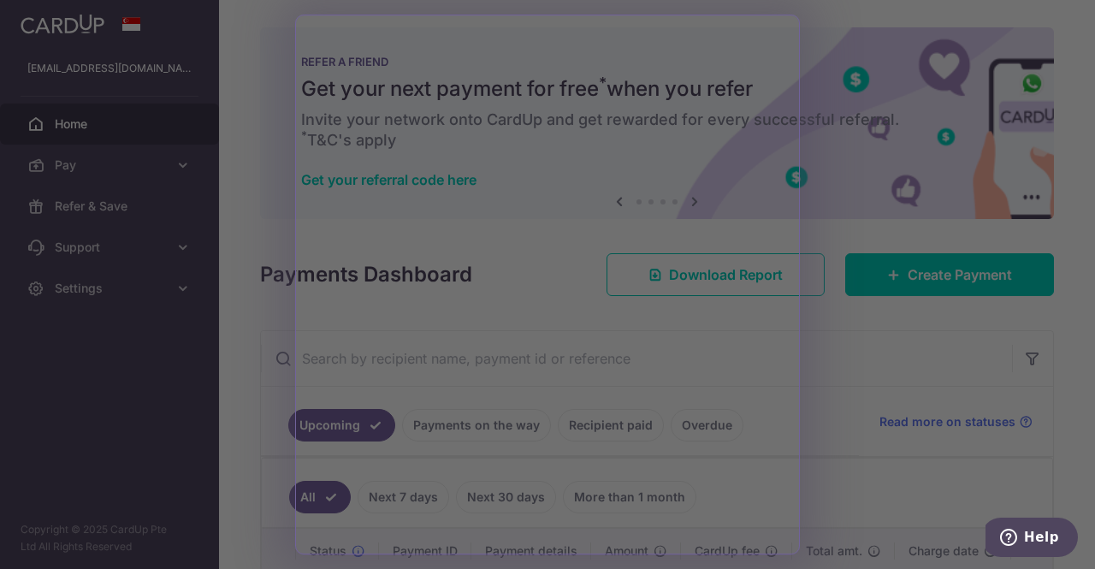
click at [837, 92] on div at bounding box center [553, 287] width 1107 height 575
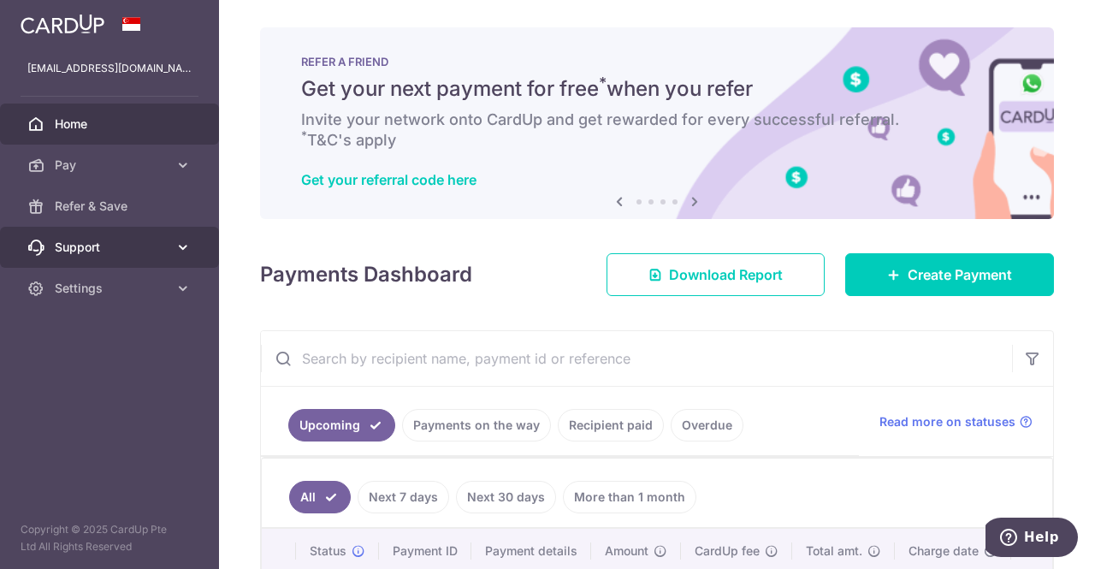
click at [192, 253] on link "Support" at bounding box center [109, 247] width 219 height 41
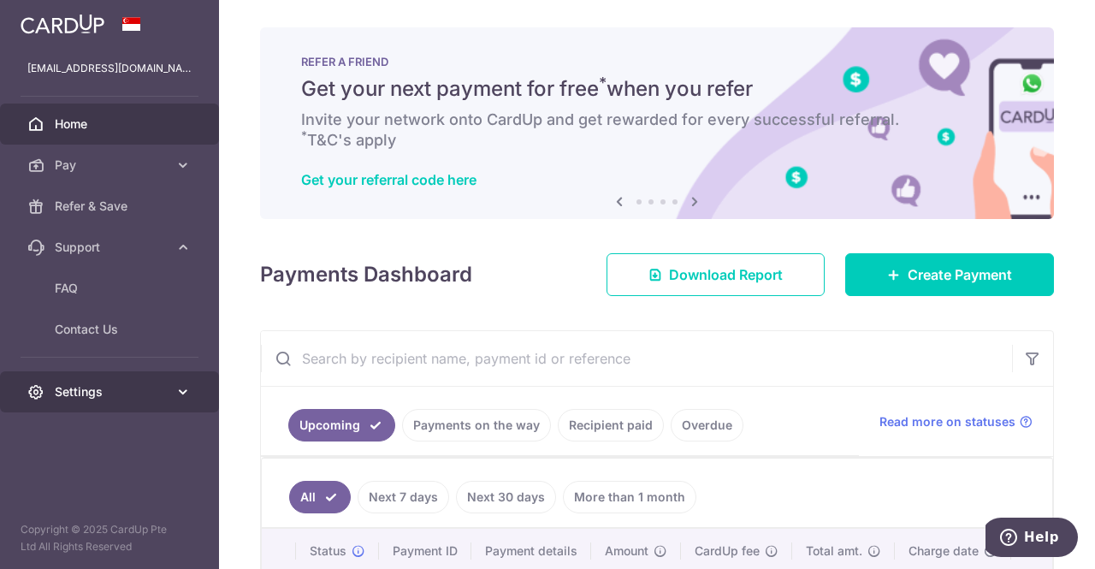
click at [176, 400] on icon at bounding box center [183, 391] width 17 height 17
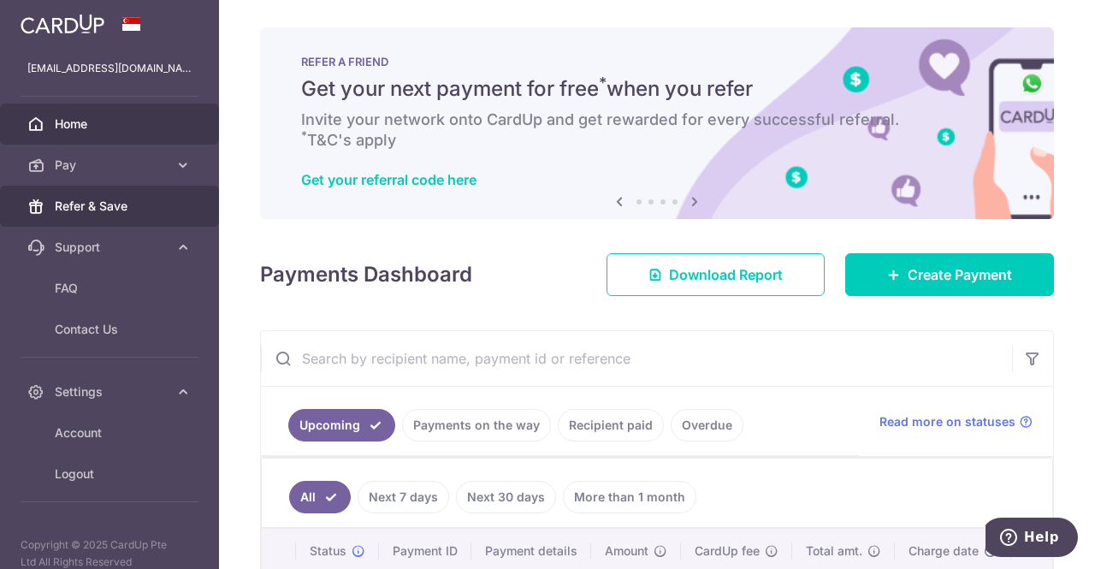
click at [130, 213] on span "Refer & Save" at bounding box center [111, 206] width 113 height 17
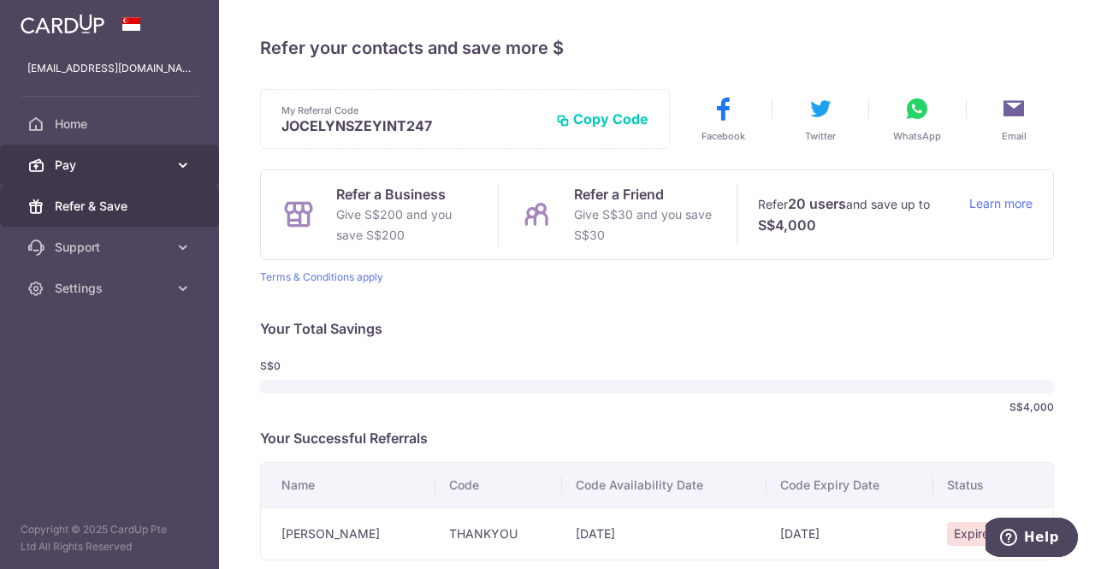
click at [168, 160] on link "Pay" at bounding box center [109, 165] width 219 height 41
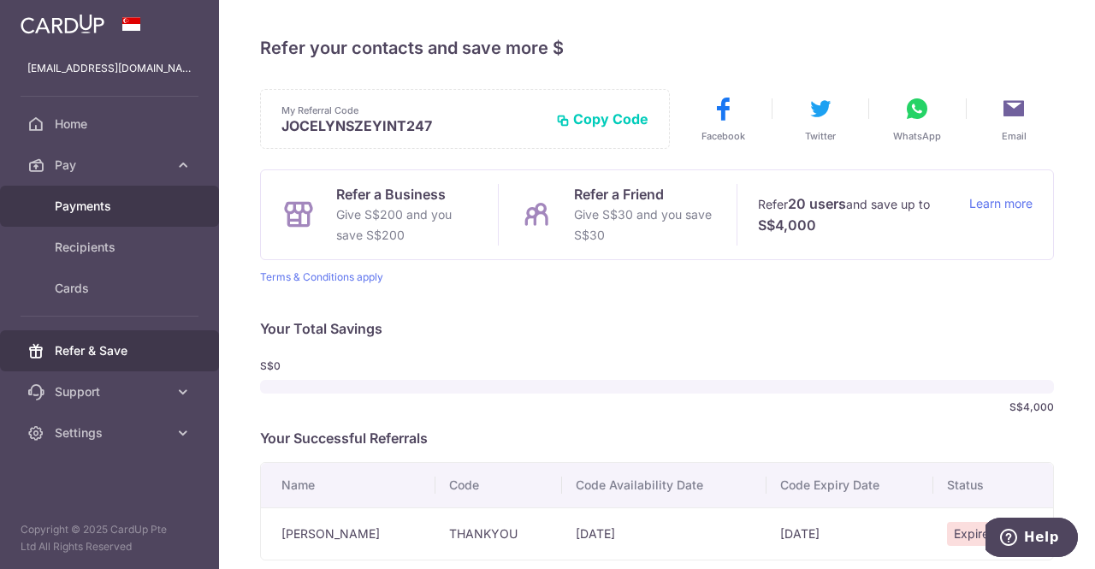
click at [94, 203] on span "Payments" at bounding box center [111, 206] width 113 height 17
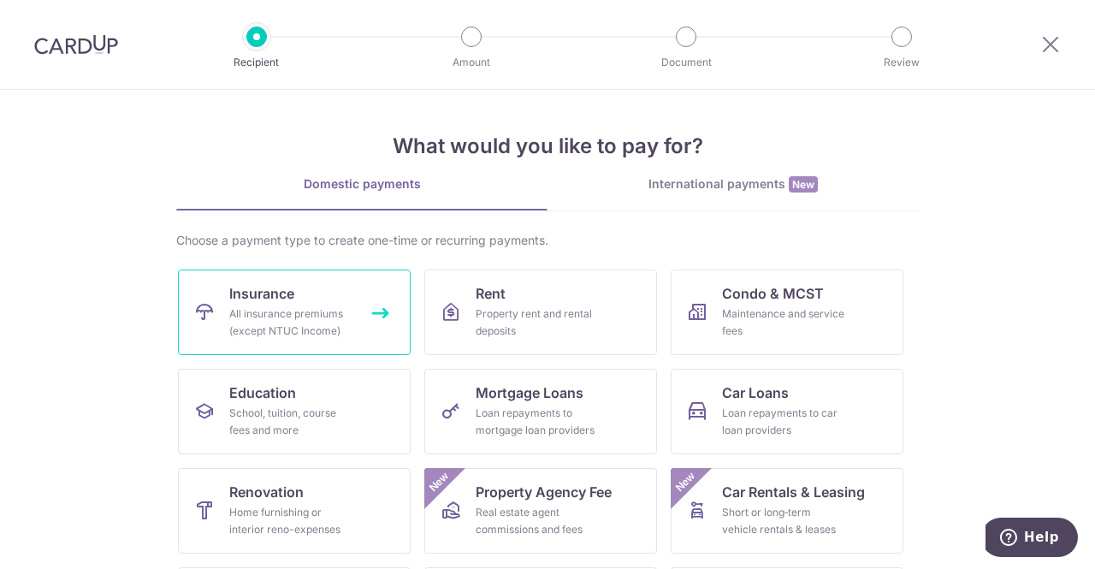
click at [290, 299] on span "Insurance" at bounding box center [261, 293] width 65 height 21
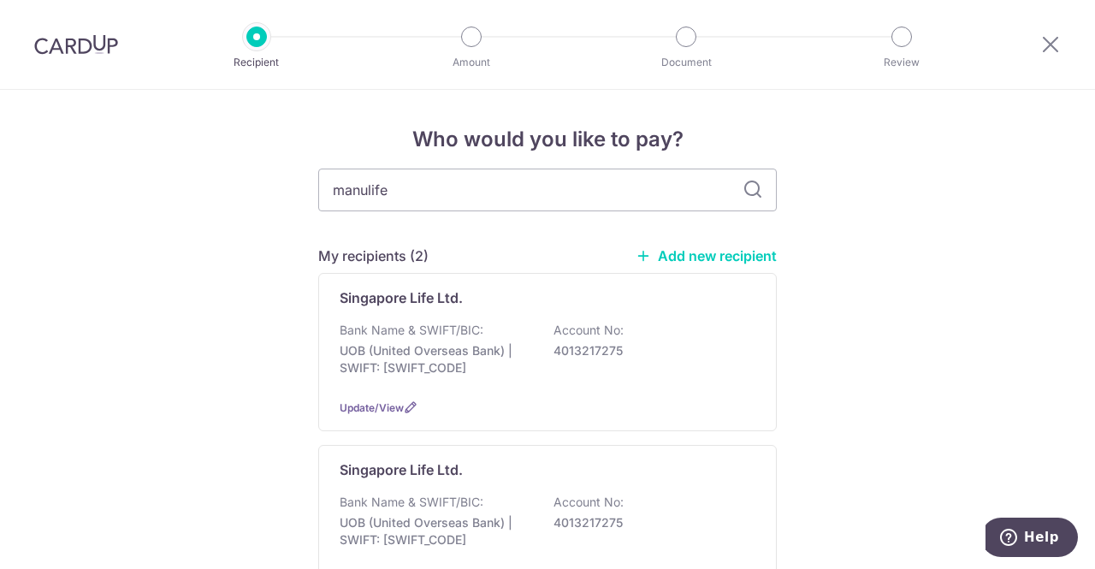
type input "manulife"
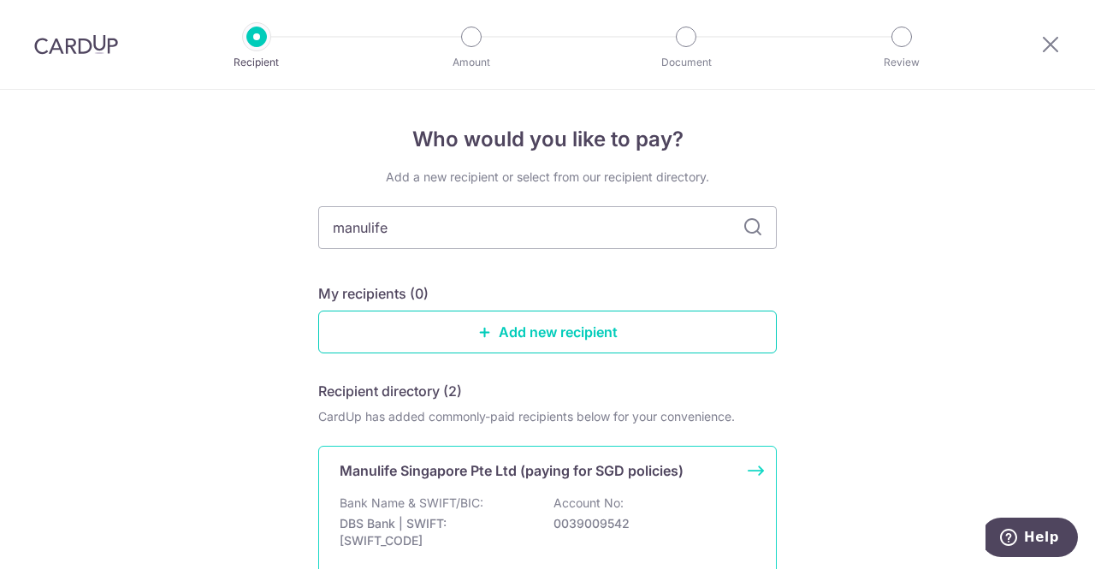
click at [640, 470] on p "Manulife Singapore Pte Ltd (paying for SGD policies)" at bounding box center [512, 470] width 344 height 21
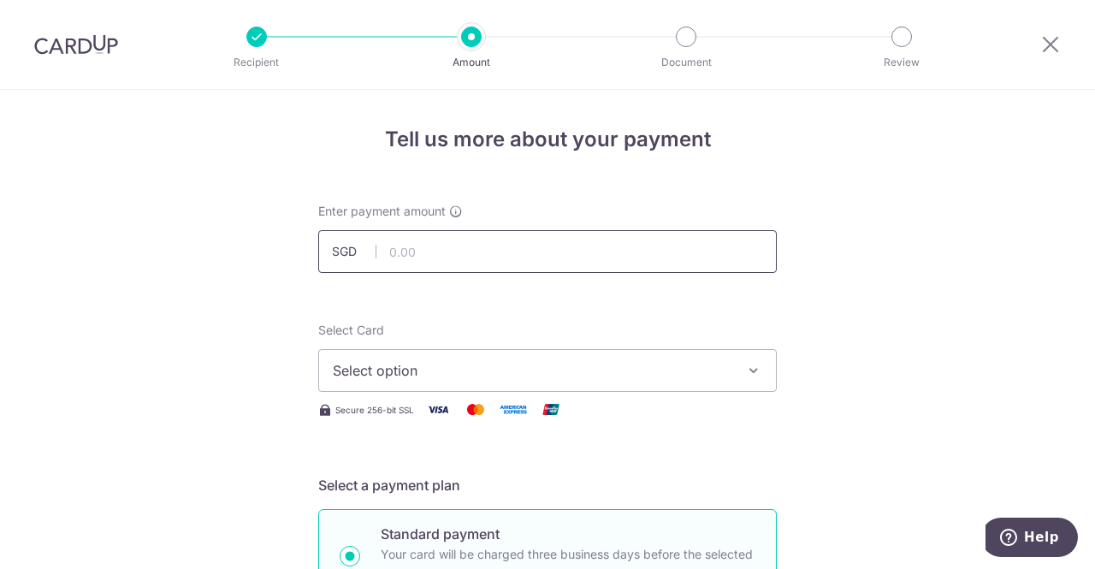
click at [503, 246] on input "text" at bounding box center [547, 251] width 459 height 43
type input "12,269.53"
click at [517, 365] on span "Select option" at bounding box center [532, 370] width 399 height 21
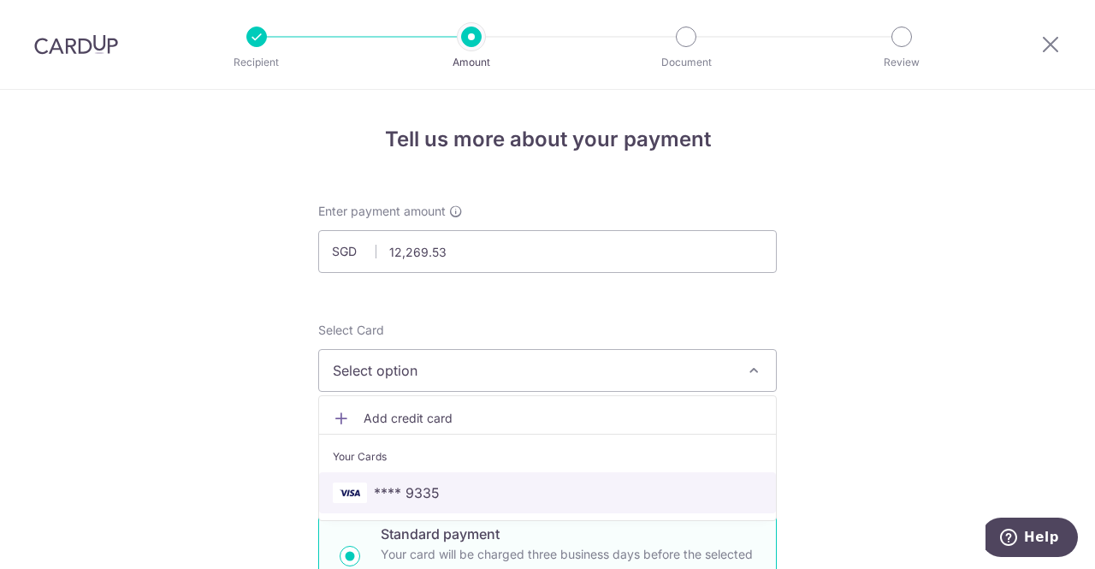
click at [438, 496] on span "**** 9335" at bounding box center [548, 493] width 430 height 21
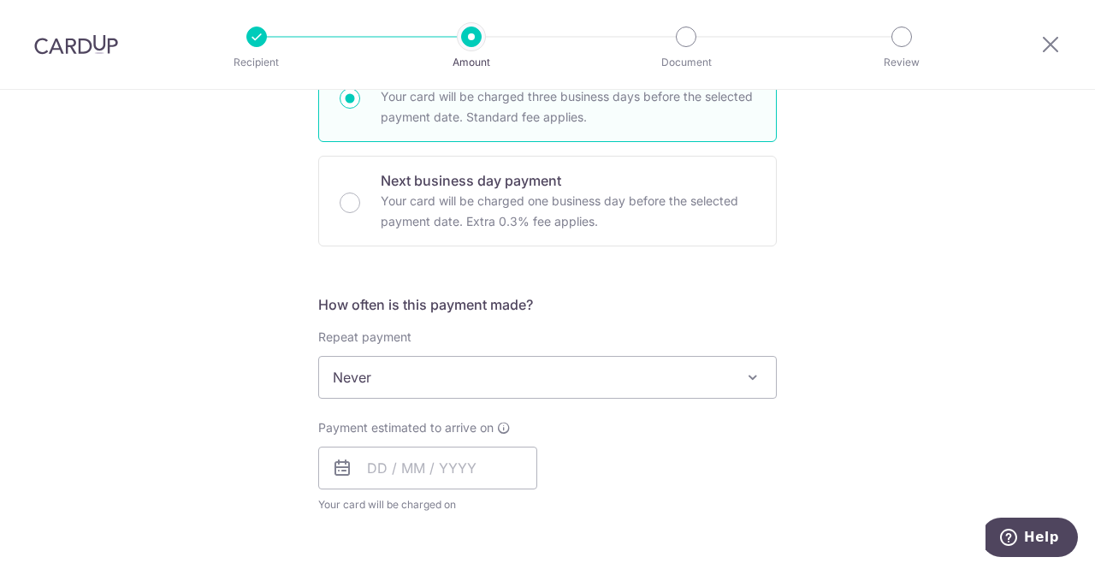
scroll to position [459, 0]
click at [423, 489] on div "Payment estimated to arrive on Your card will be charged on for the first payme…" at bounding box center [427, 465] width 219 height 94
click at [423, 470] on input "text" at bounding box center [427, 467] width 219 height 43
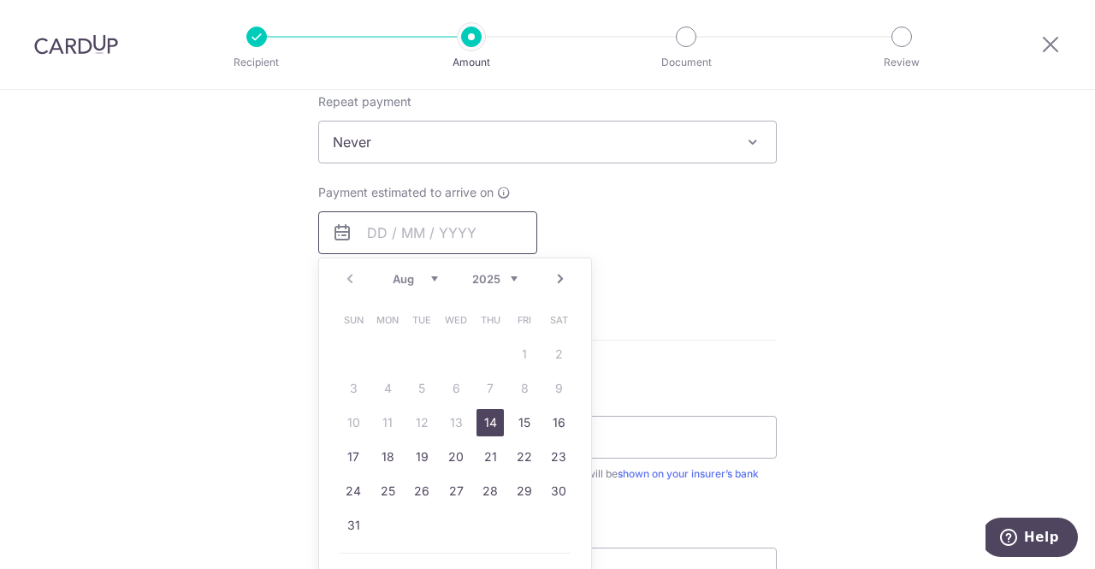
scroll to position [697, 0]
click at [491, 419] on link "14" at bounding box center [490, 419] width 27 height 27
type input "14/08/2025"
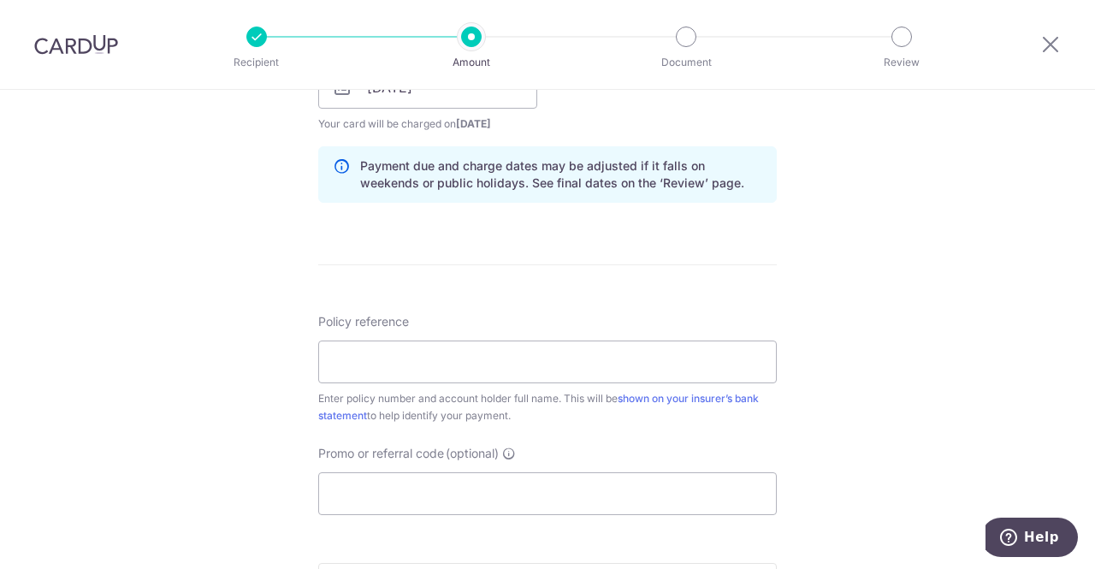
scroll to position [837, 0]
click at [404, 359] on input "Policy reference" at bounding box center [547, 363] width 459 height 43
paste input "2451031243"
type input "2451031243. Jocelyn Ting Sze Yin"
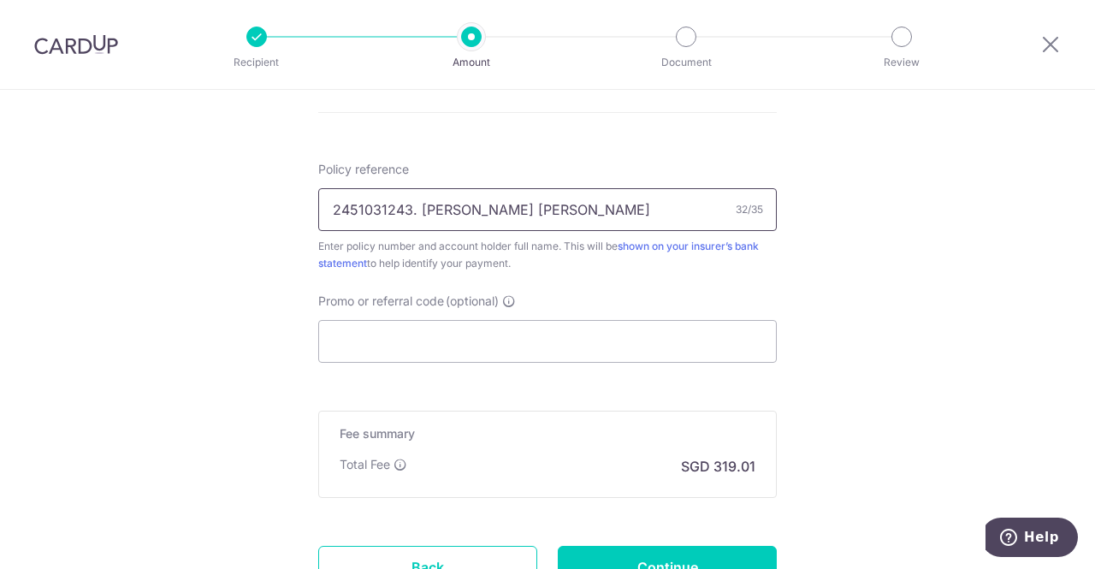
scroll to position [1135, 0]
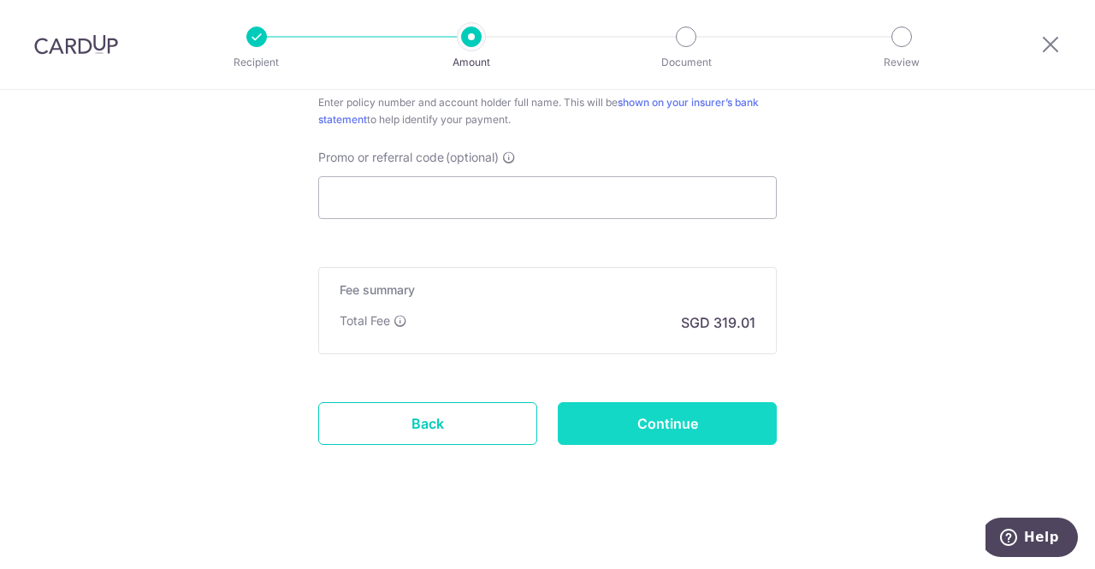
click at [602, 415] on input "Continue" at bounding box center [667, 423] width 219 height 43
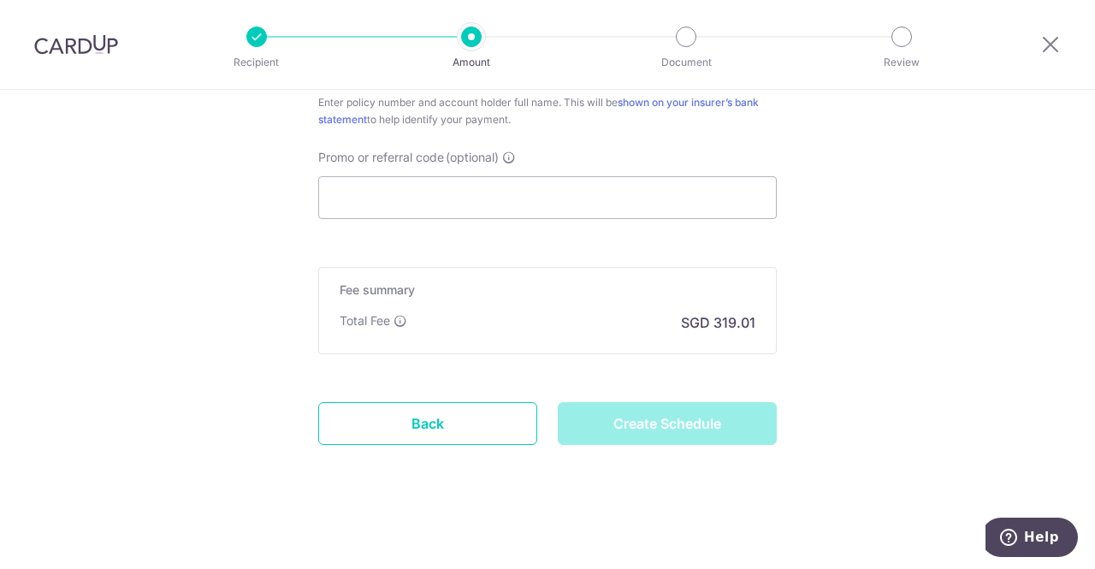
type input "Create Schedule"
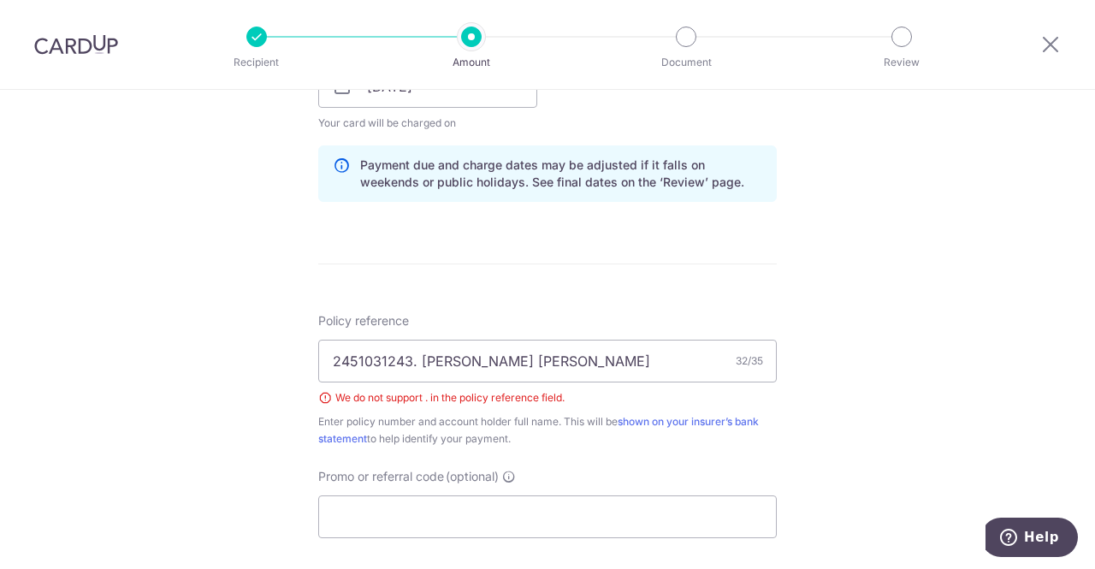
scroll to position [838, 0]
drag, startPoint x: 546, startPoint y: 350, endPoint x: 418, endPoint y: 355, distance: 128.5
click at [418, 355] on input "2451031243. Jocelyn Ting Sze Yin" at bounding box center [547, 362] width 459 height 43
click at [407, 359] on input "2451031243. Jocelyn Ting Sze Yin" at bounding box center [547, 362] width 459 height 43
type input "2451031243 Jocelyn Ting Sze Yin"
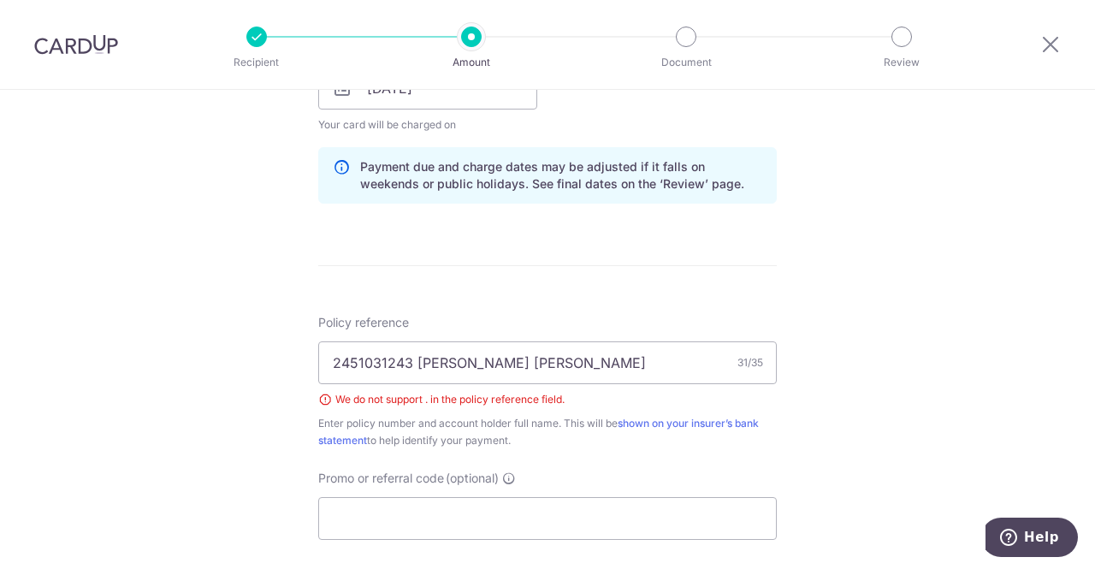
click at [638, 475] on div "Promo or referral code (optional) The discounted fee will be shown on the revie…" at bounding box center [547, 505] width 459 height 70
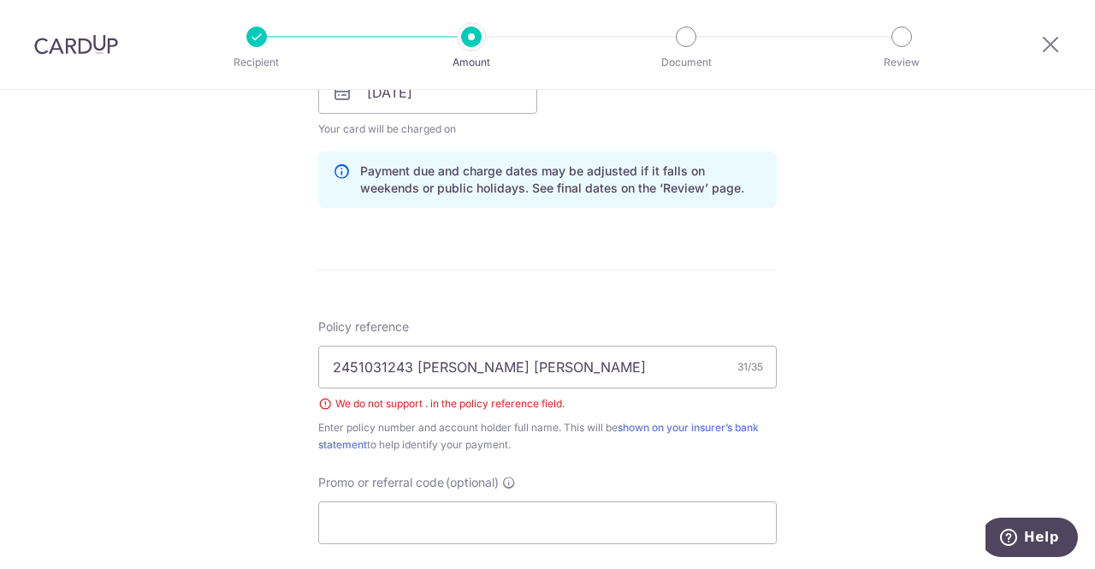
scroll to position [1159, 0]
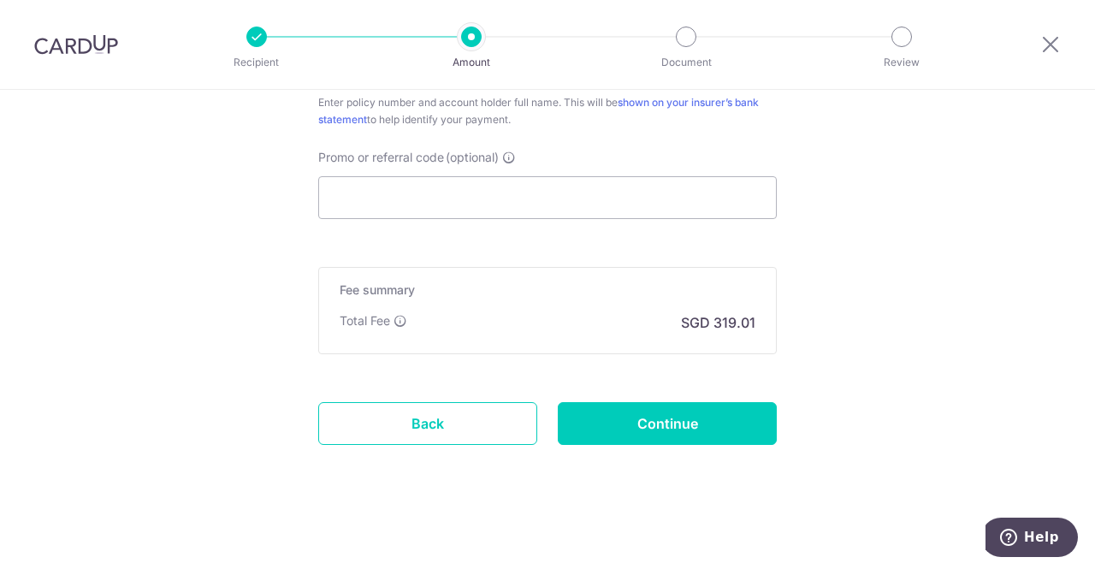
click at [389, 313] on div "Total Fee" at bounding box center [374, 320] width 68 height 17
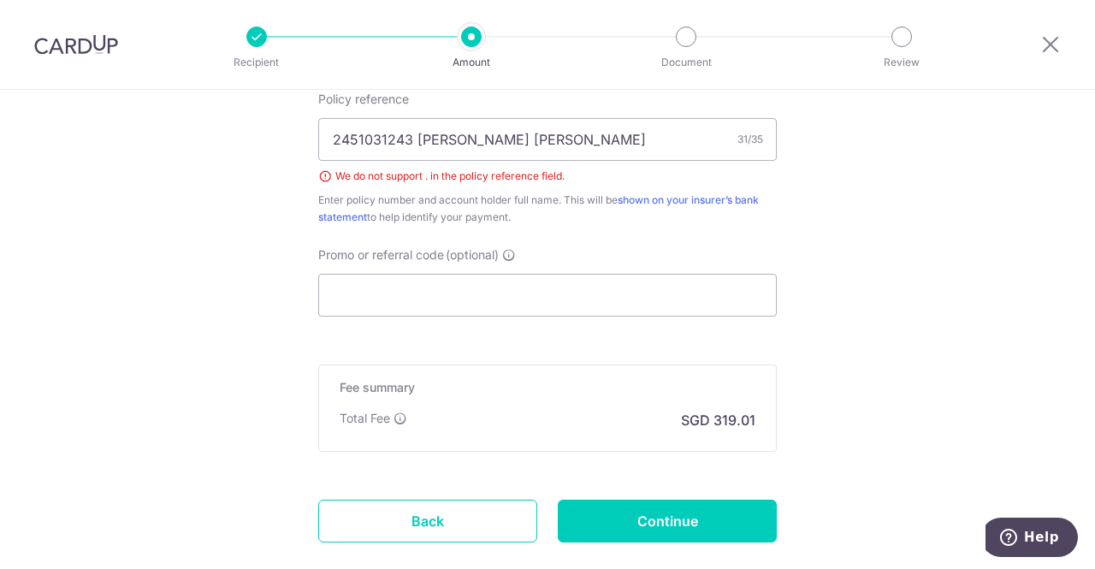
scroll to position [1062, 0]
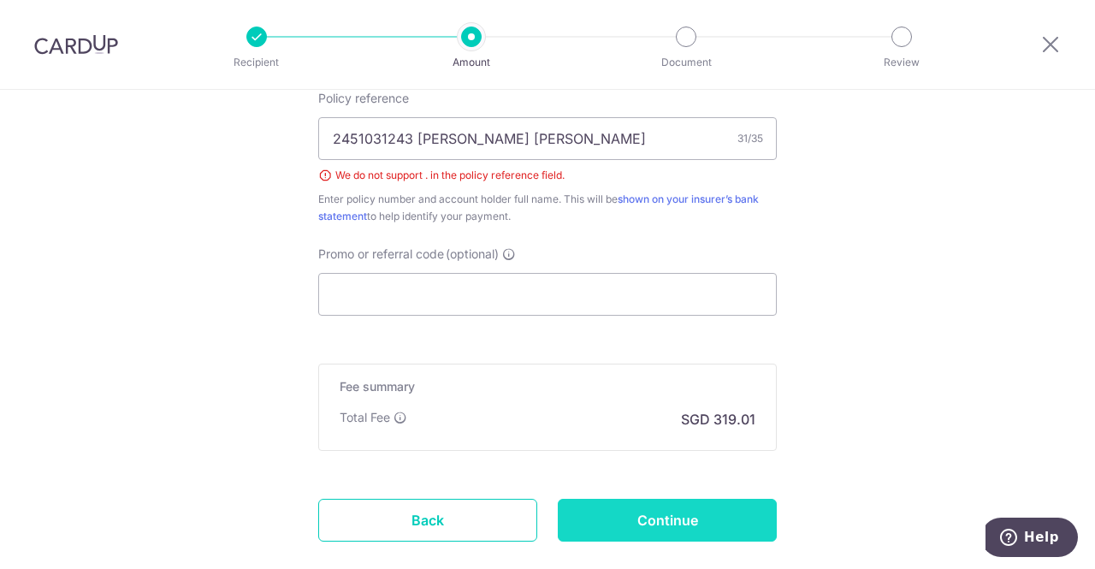
click at [657, 504] on input "Continue" at bounding box center [667, 520] width 219 height 43
type input "Create Schedule"
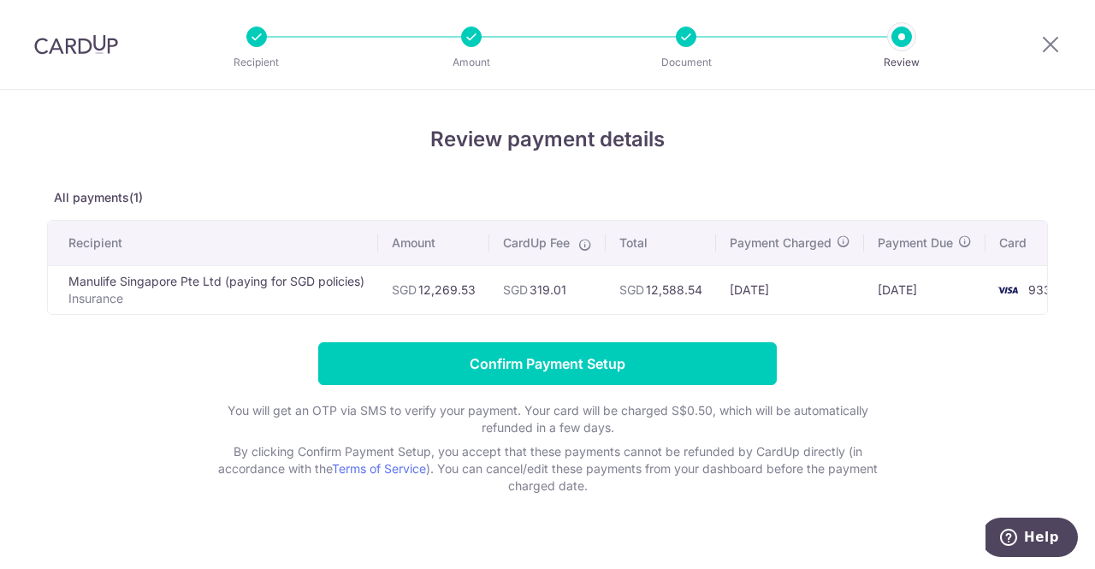
click at [74, 298] on p "Insurance" at bounding box center [216, 298] width 296 height 17
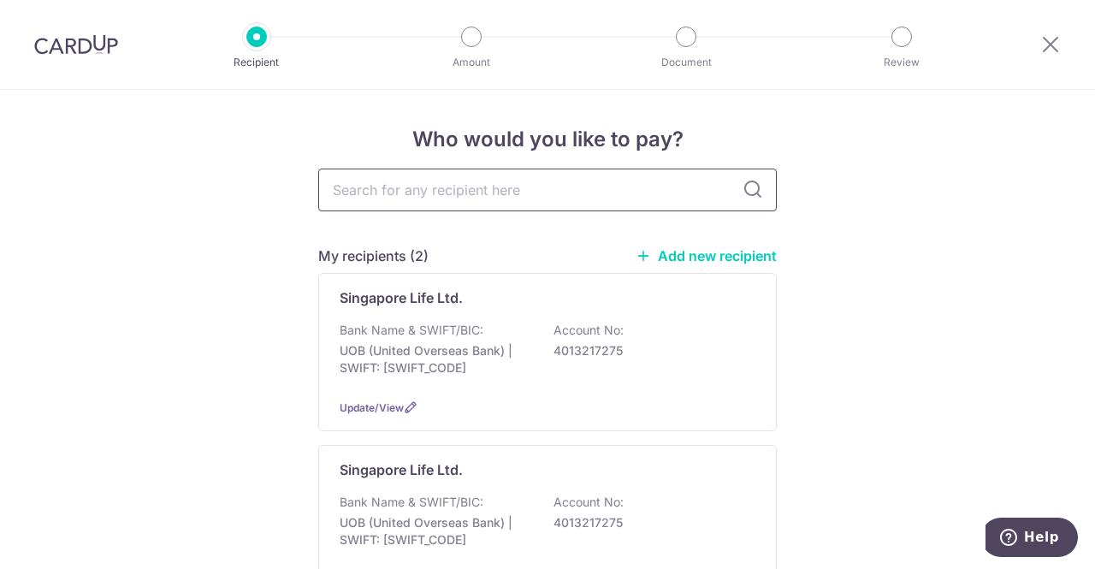
click at [439, 208] on input "text" at bounding box center [547, 190] width 459 height 43
type input "manulife"
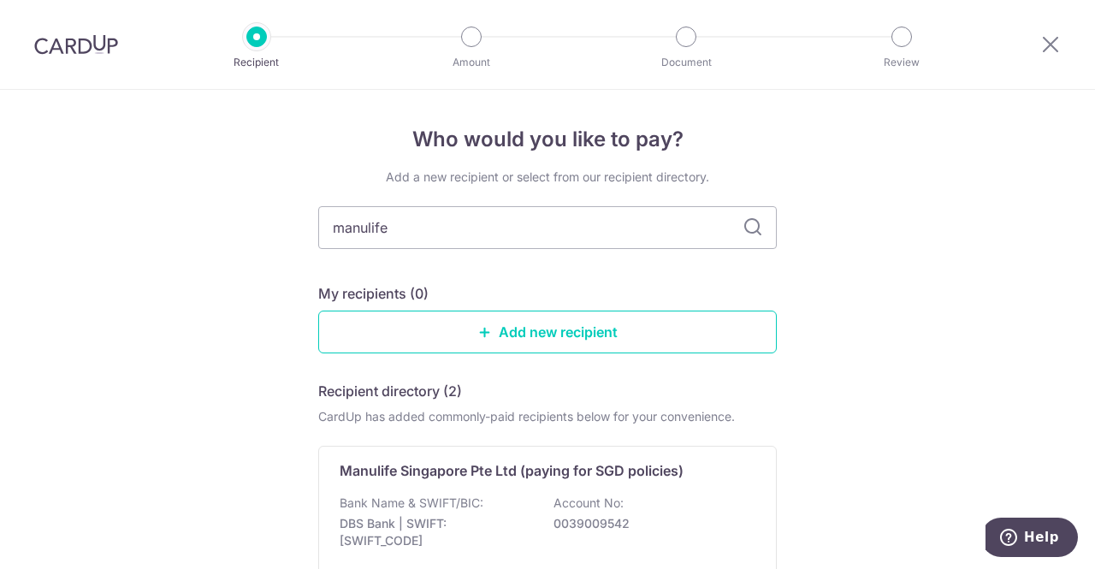
click at [439, 208] on input "manulife" at bounding box center [547, 227] width 459 height 43
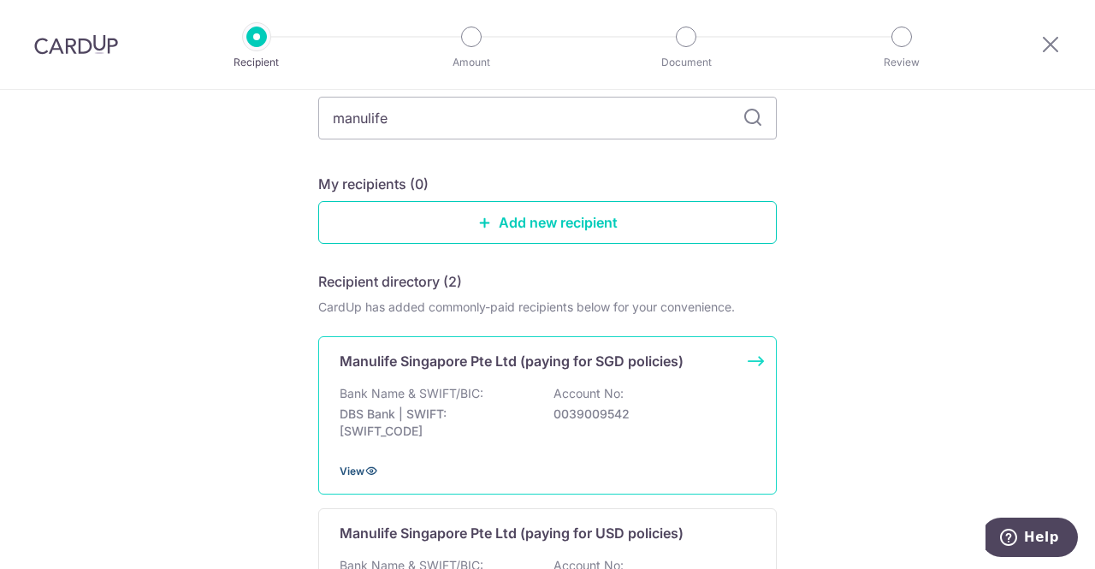
click at [347, 468] on span "View" at bounding box center [352, 471] width 25 height 13
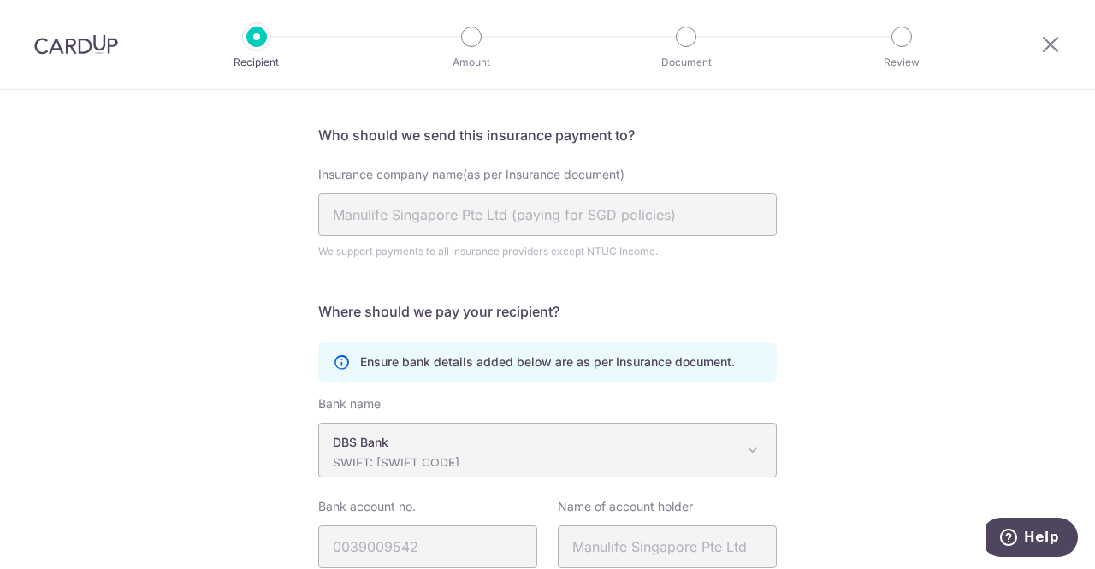
scroll to position [243, 0]
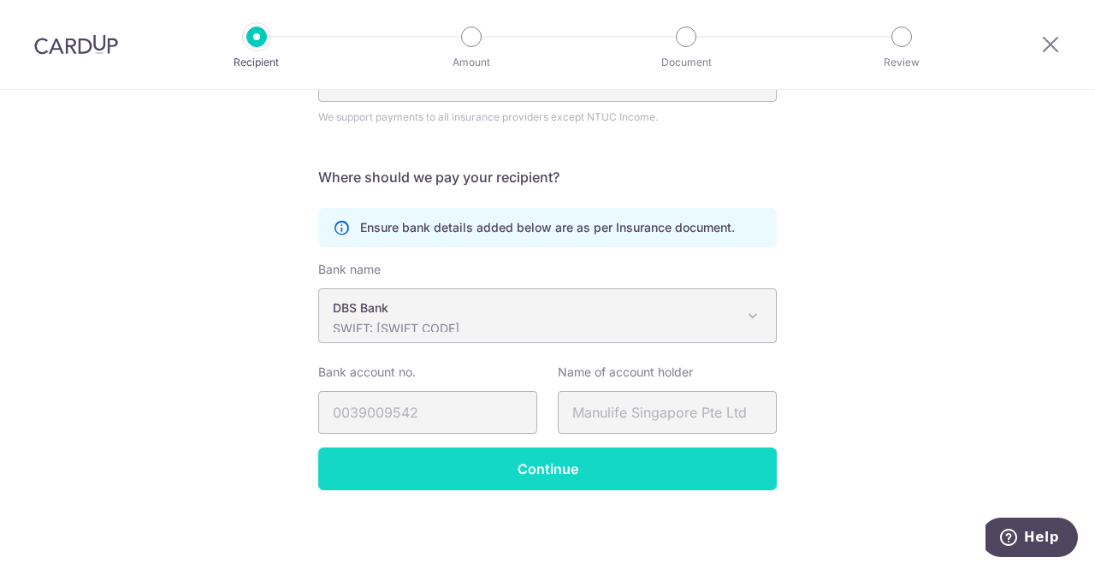
click at [462, 461] on input "Continue" at bounding box center [547, 469] width 459 height 43
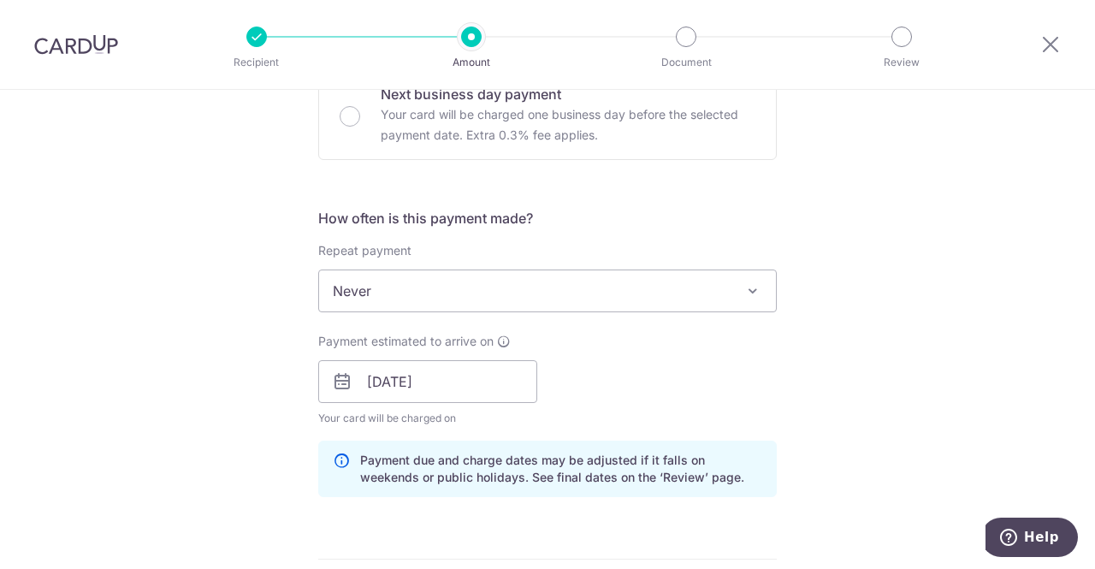
scroll to position [538, 0]
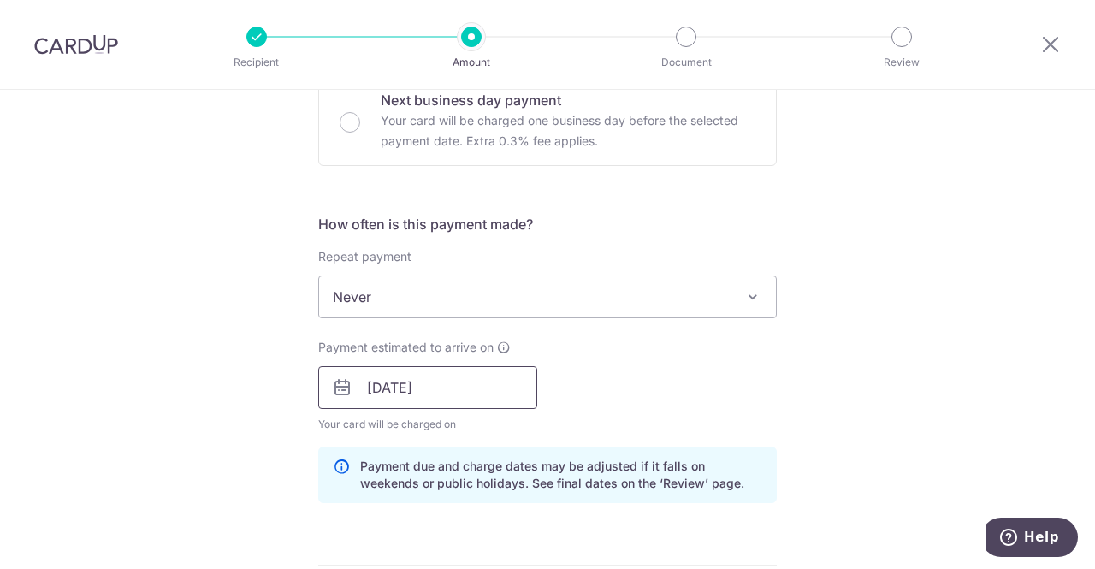
click at [502, 371] on input "14/08/2025" at bounding box center [427, 387] width 219 height 43
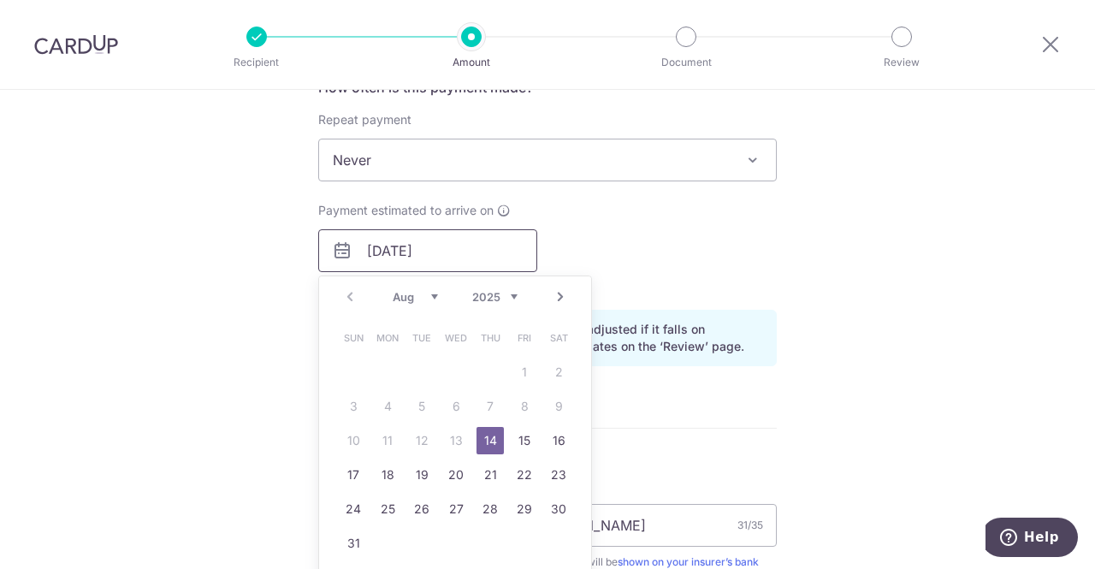
scroll to position [676, 0]
click at [350, 472] on link "17" at bounding box center [353, 473] width 27 height 27
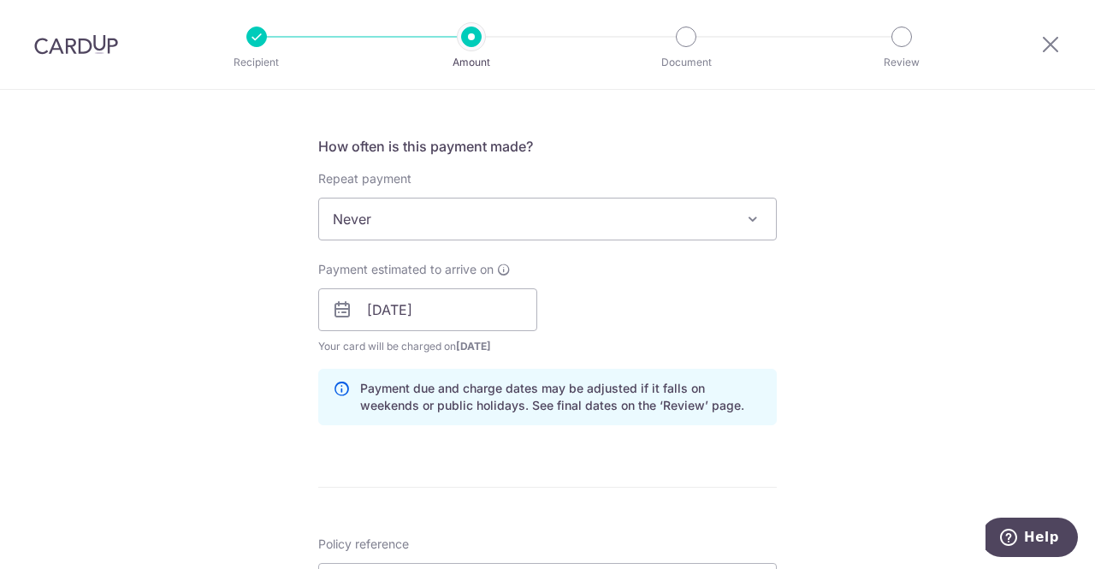
scroll to position [616, 0]
click at [490, 295] on input "17/08/2025" at bounding box center [427, 309] width 219 height 43
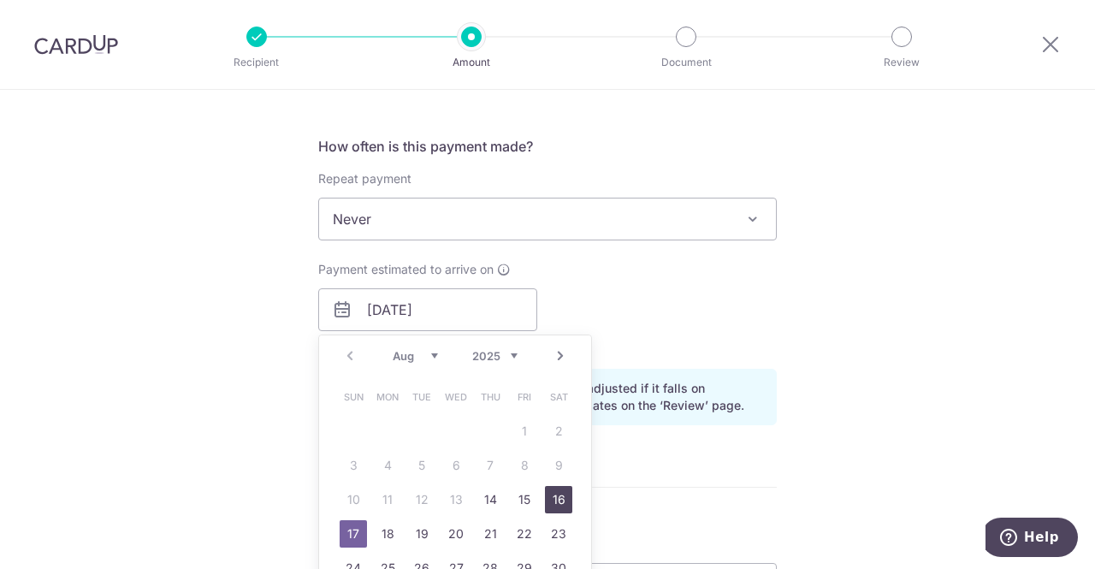
click at [553, 491] on link "16" at bounding box center [558, 499] width 27 height 27
type input "[DATE]"
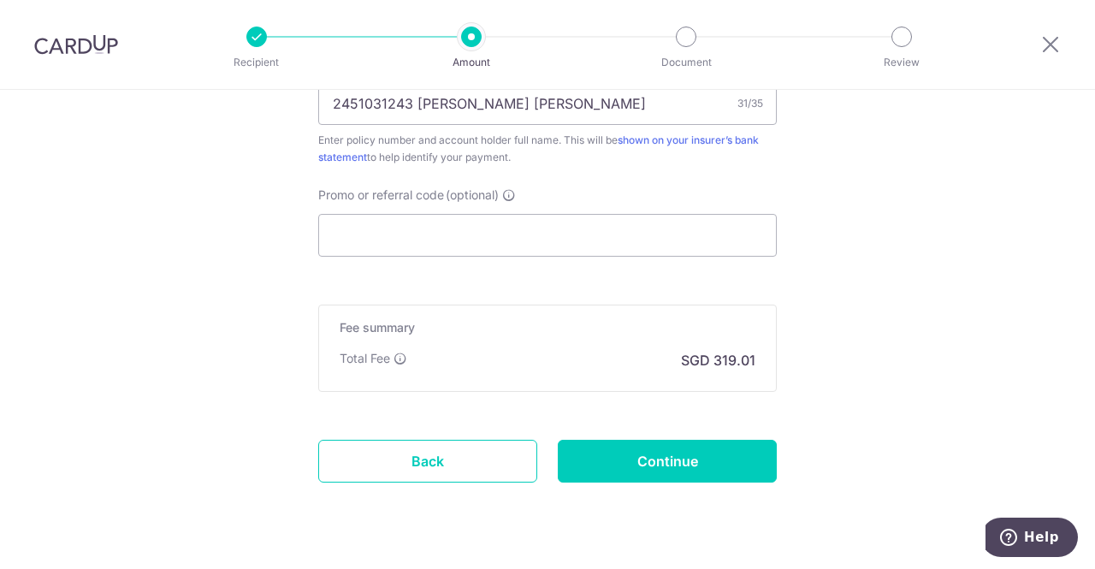
scroll to position [1109, 0]
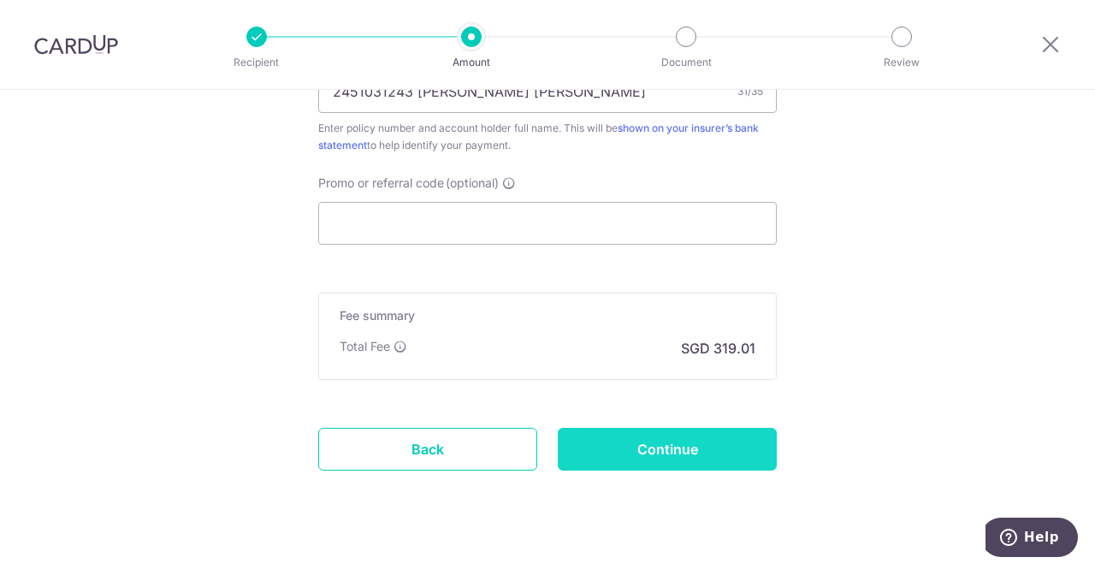
click at [589, 442] on input "Continue" at bounding box center [667, 449] width 219 height 43
type input "Update Schedule"
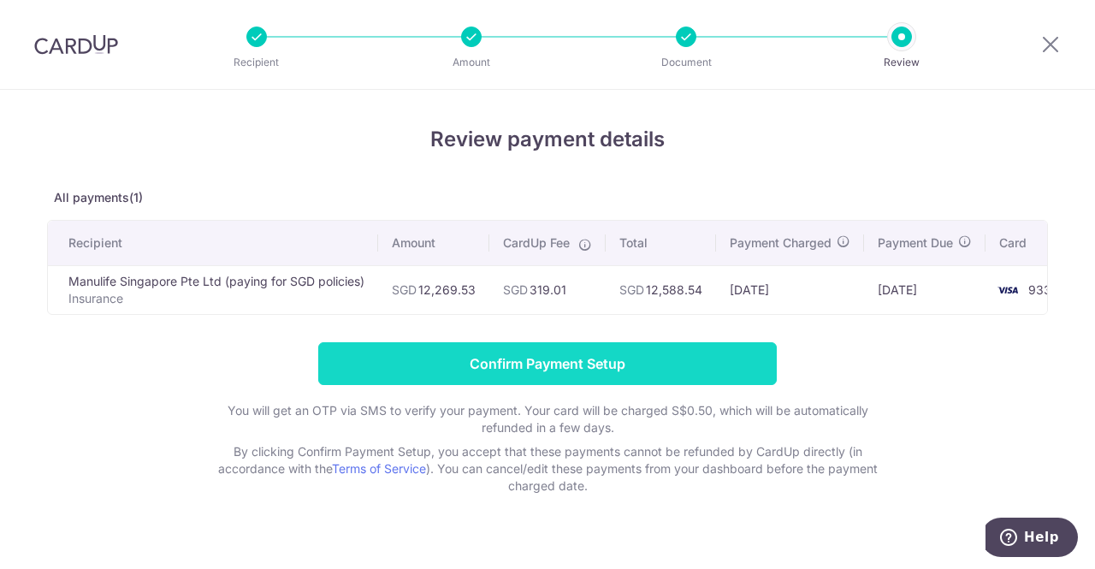
click at [536, 371] on input "Confirm Payment Setup" at bounding box center [547, 363] width 459 height 43
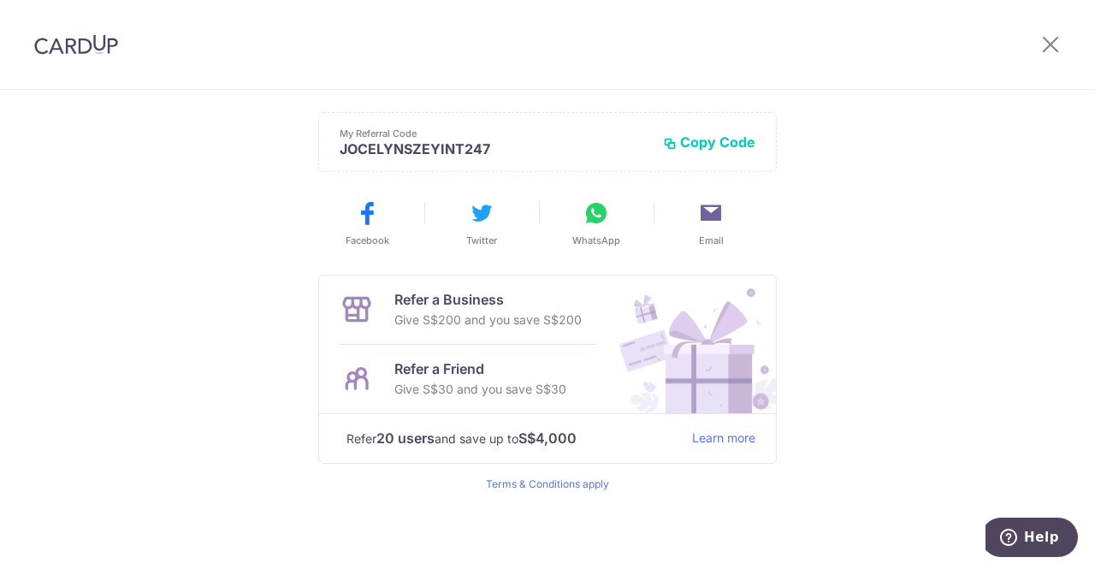
scroll to position [113, 0]
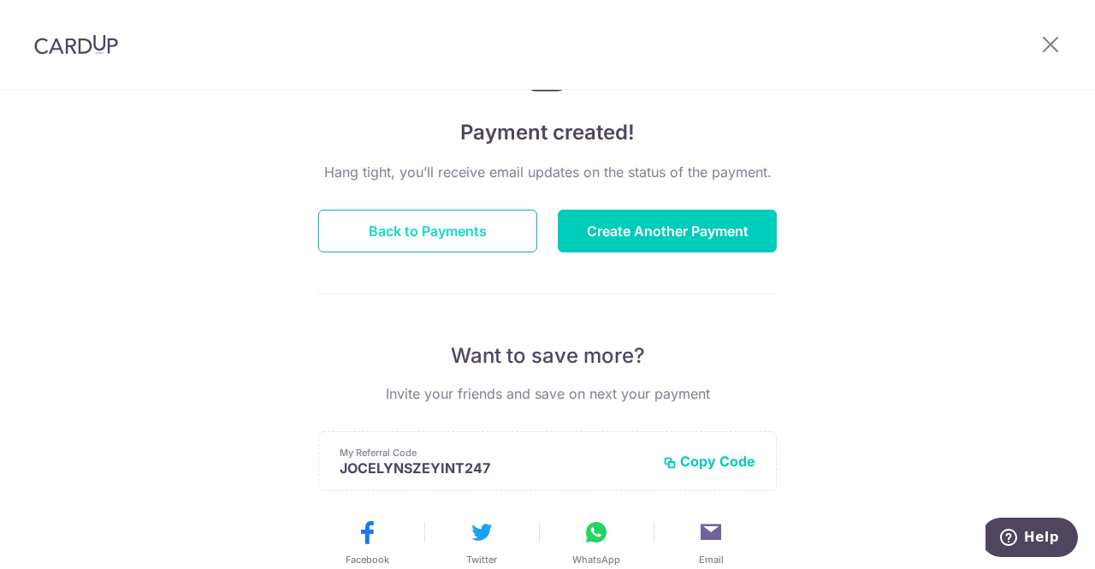
click at [436, 236] on button "Back to Payments" at bounding box center [427, 231] width 219 height 43
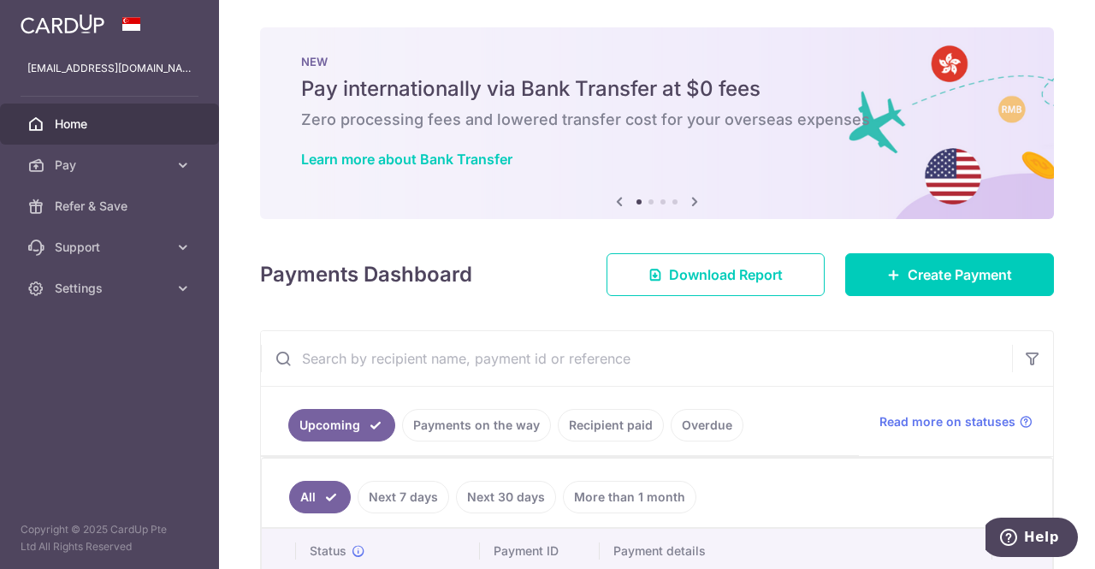
scroll to position [153, 0]
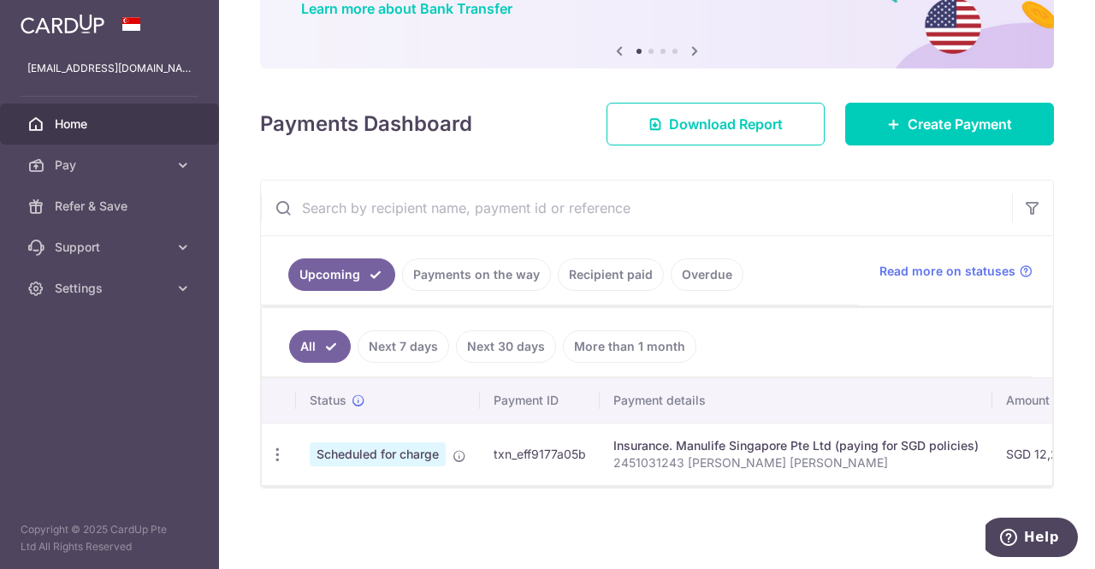
click at [637, 258] on link "Recipient paid" at bounding box center [611, 274] width 106 height 33
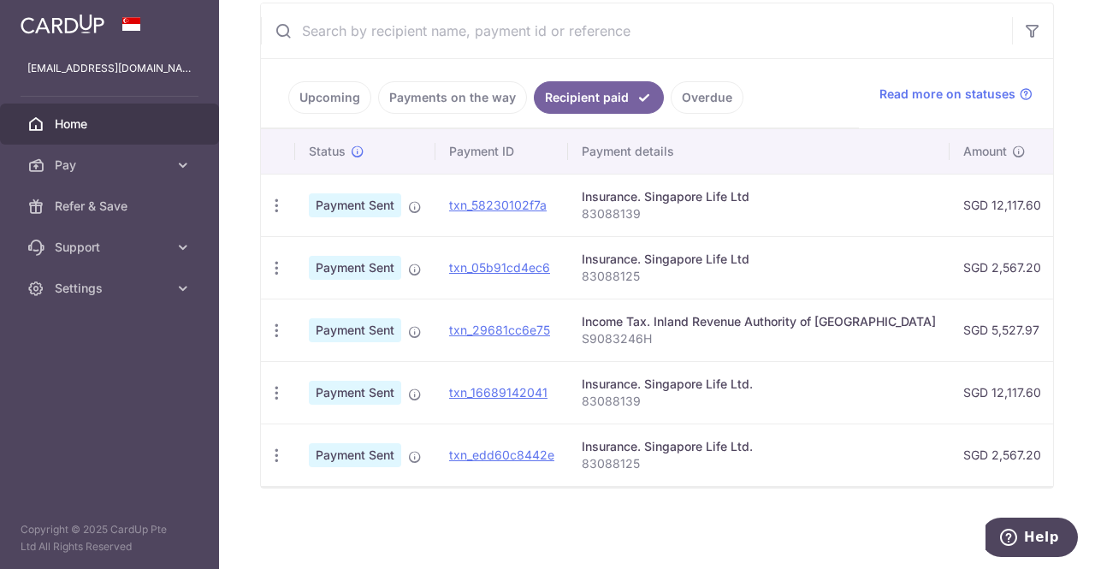
scroll to position [0, 0]
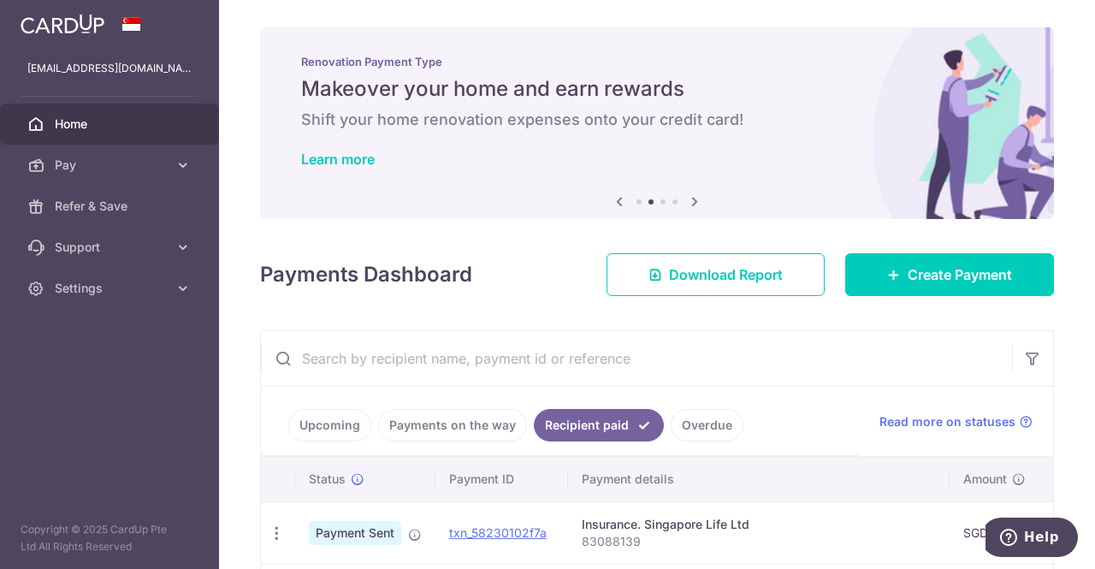
click at [68, 18] on img at bounding box center [63, 24] width 84 height 21
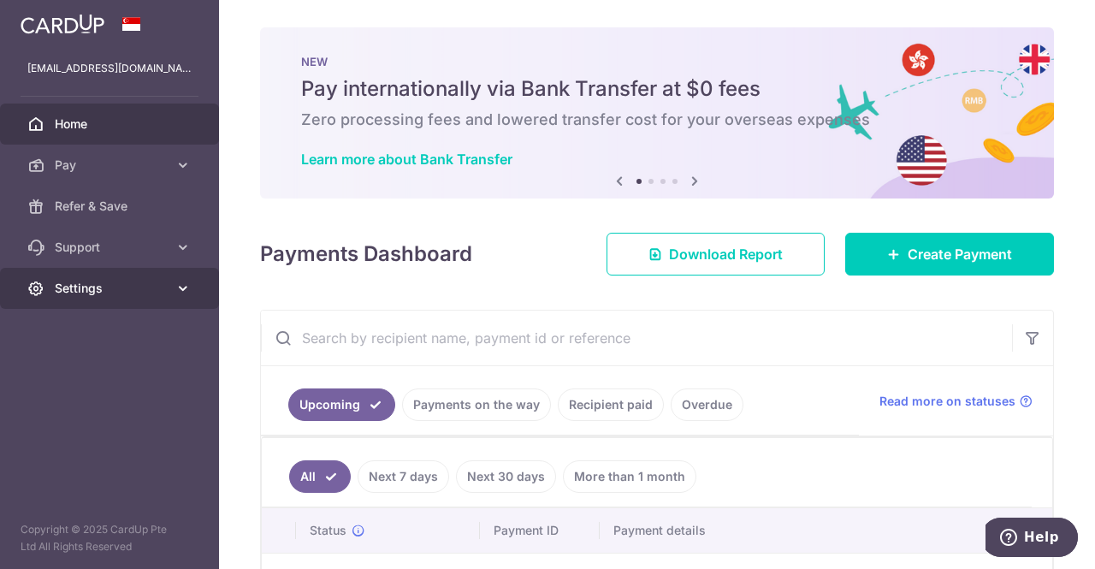
click at [176, 294] on icon at bounding box center [183, 288] width 17 height 17
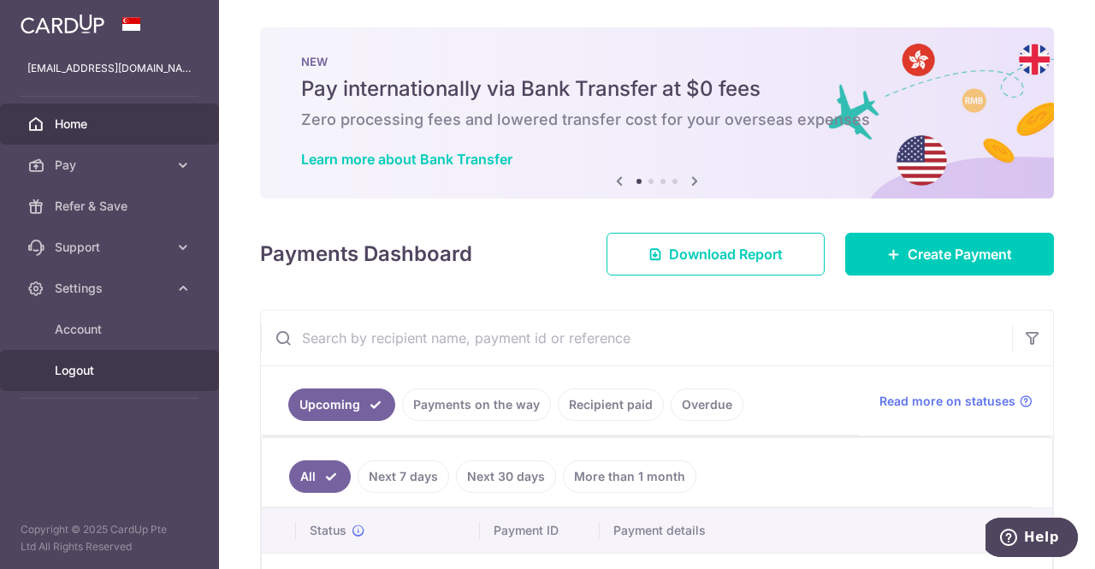
click at [87, 351] on link "Logout" at bounding box center [109, 370] width 219 height 41
